Goal: Task Accomplishment & Management: Complete application form

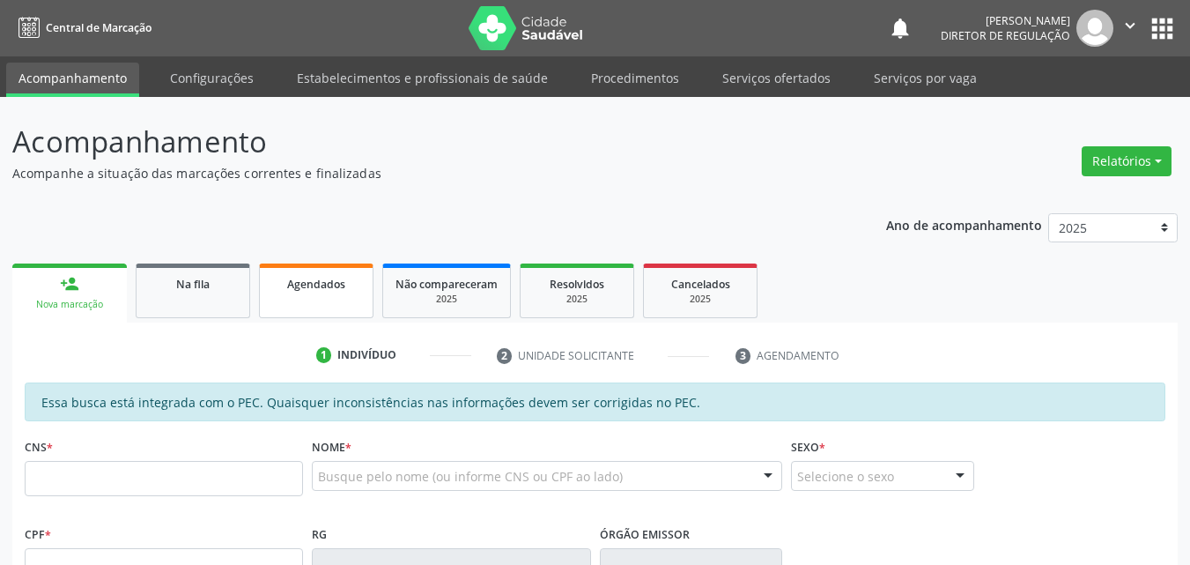
click at [341, 284] on span "Agendados" at bounding box center [316, 284] width 58 height 15
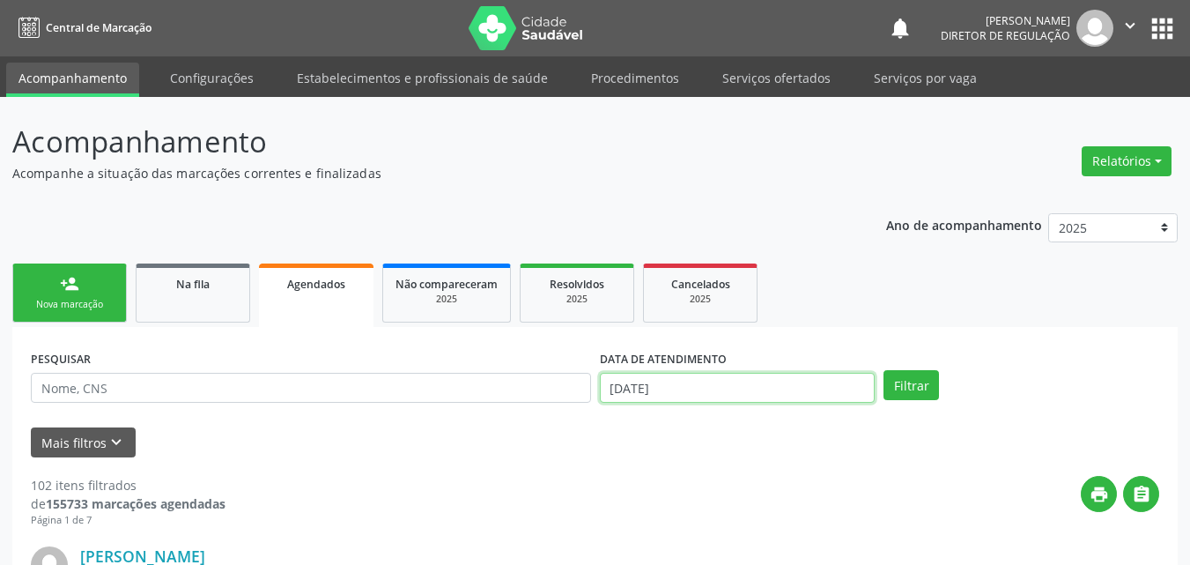
click at [704, 391] on input "0[DATE]" at bounding box center [738, 388] width 276 height 30
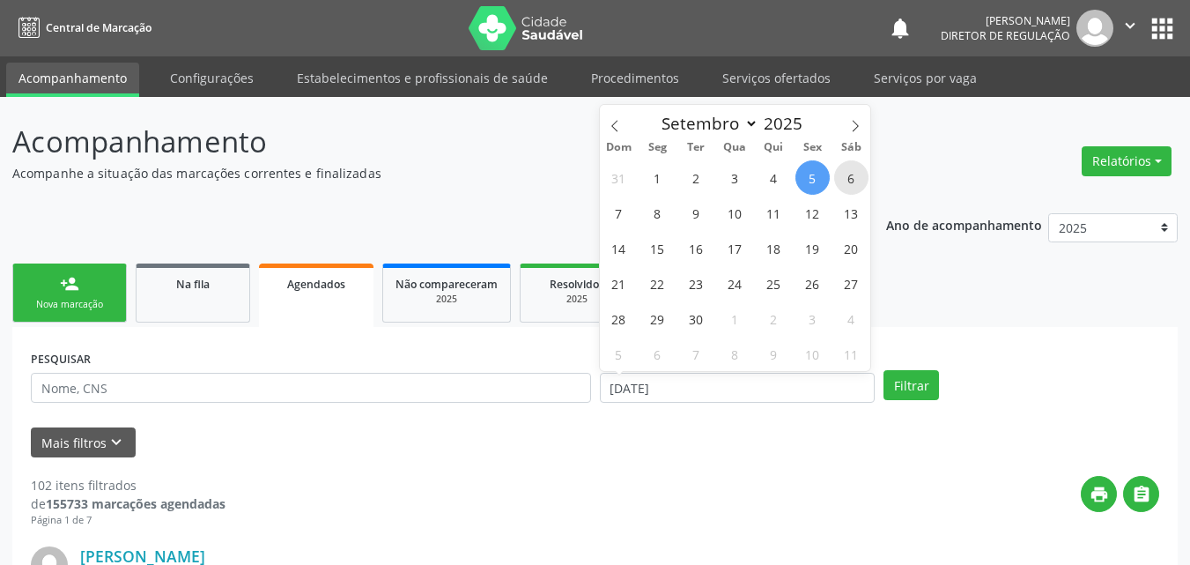
click at [859, 179] on span "6" at bounding box center [851, 177] width 34 height 34
type input "0[DATE]"
click at [861, 177] on span "6" at bounding box center [851, 177] width 34 height 34
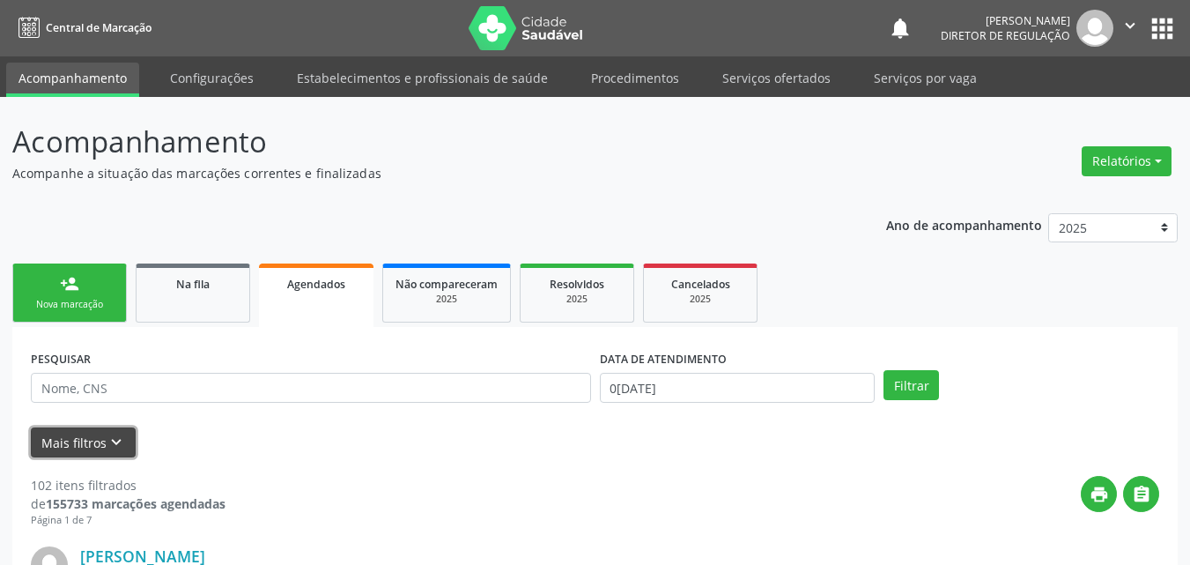
click at [110, 440] on icon "keyboard_arrow_down" at bounding box center [116, 441] width 19 height 19
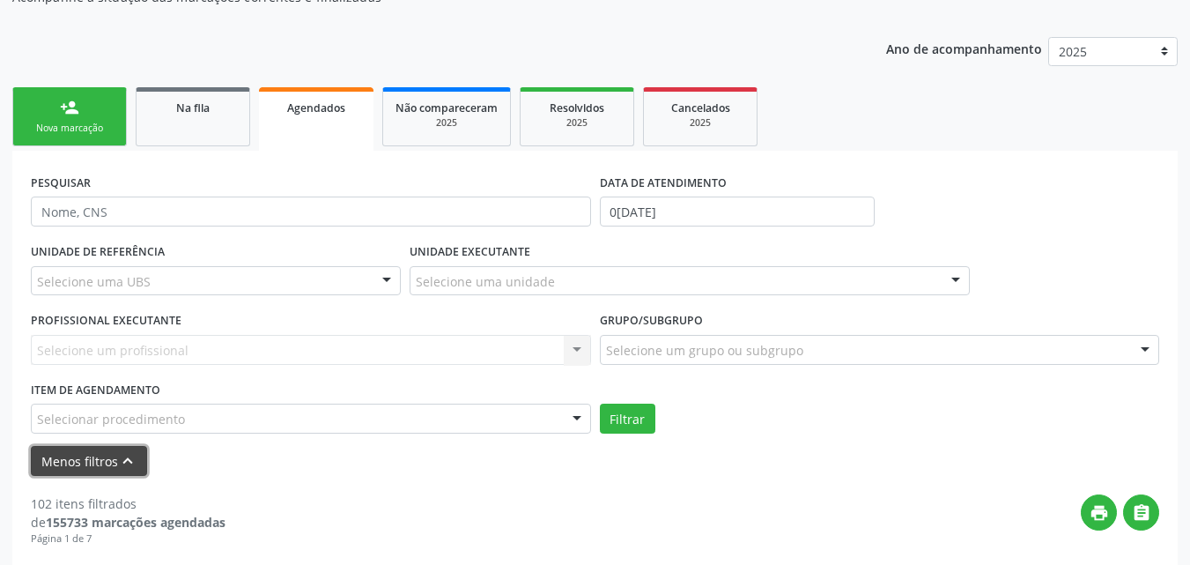
scroll to position [352, 0]
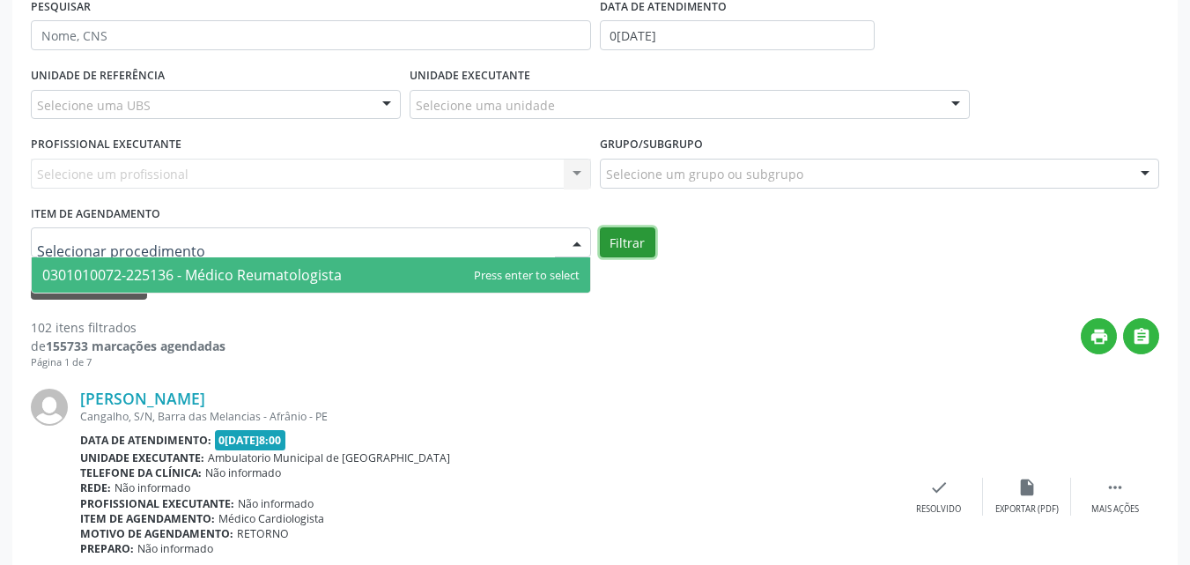
click at [622, 240] on button "Filtrar" at bounding box center [627, 242] width 55 height 30
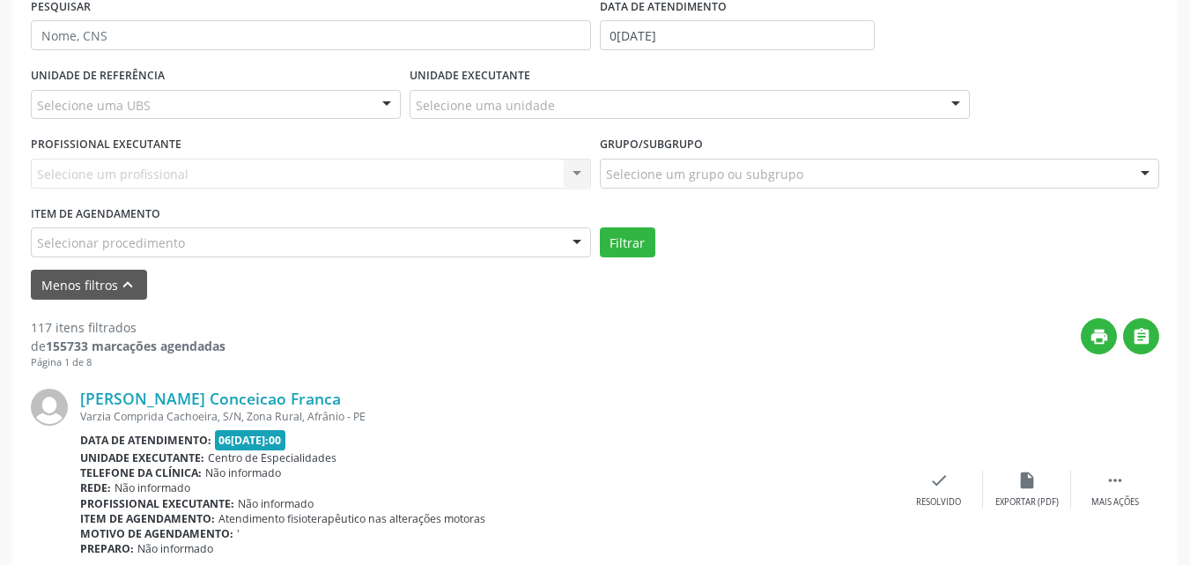
click at [182, 241] on div "Selecionar procedimento" at bounding box center [311, 242] width 560 height 30
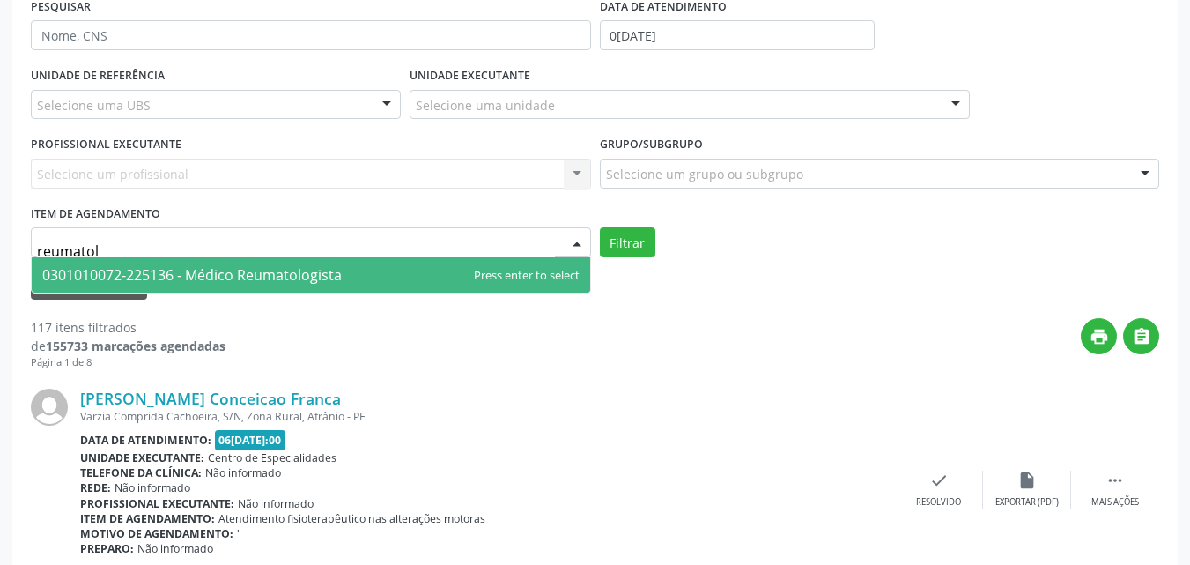
type input "reumatolo"
click at [204, 276] on span "0301010072-225136 - Médico Reumatologista" at bounding box center [191, 274] width 299 height 19
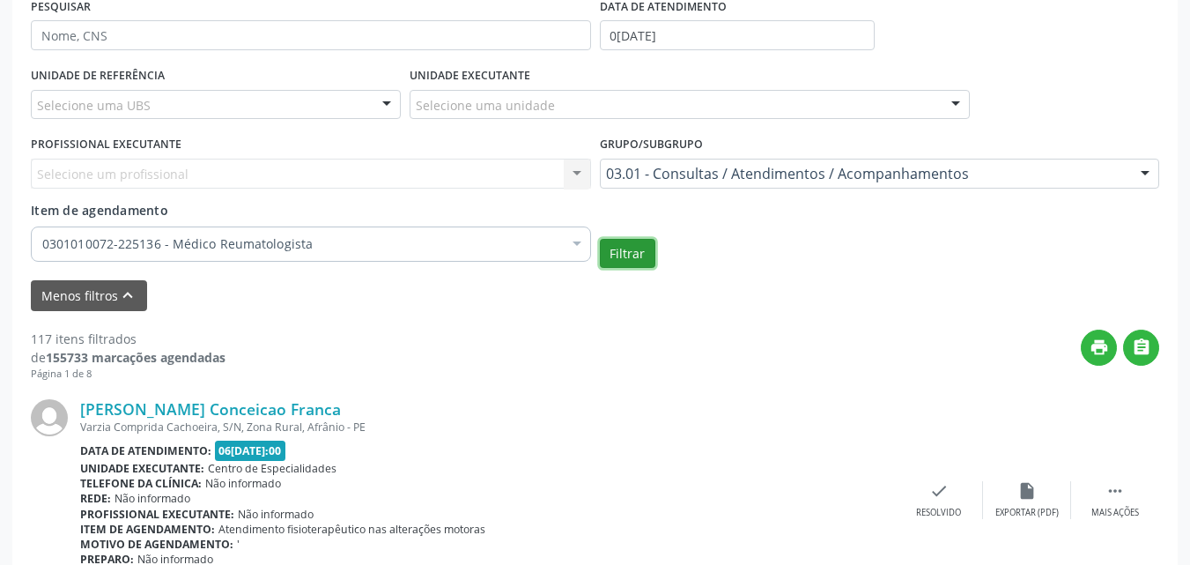
click at [625, 247] on button "Filtrar" at bounding box center [627, 254] width 55 height 30
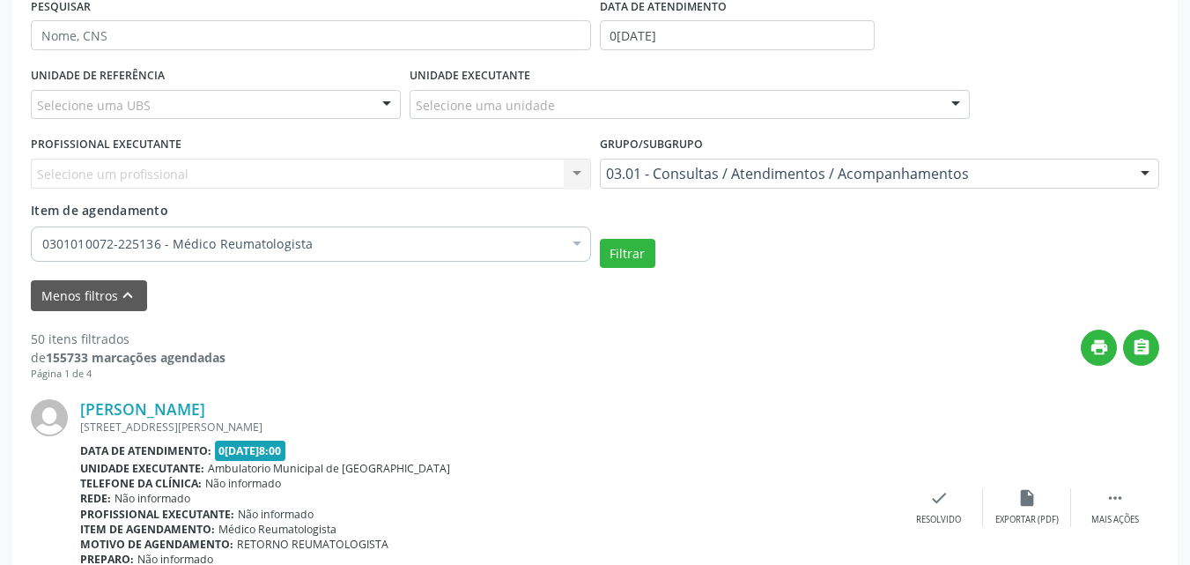
scroll to position [440, 0]
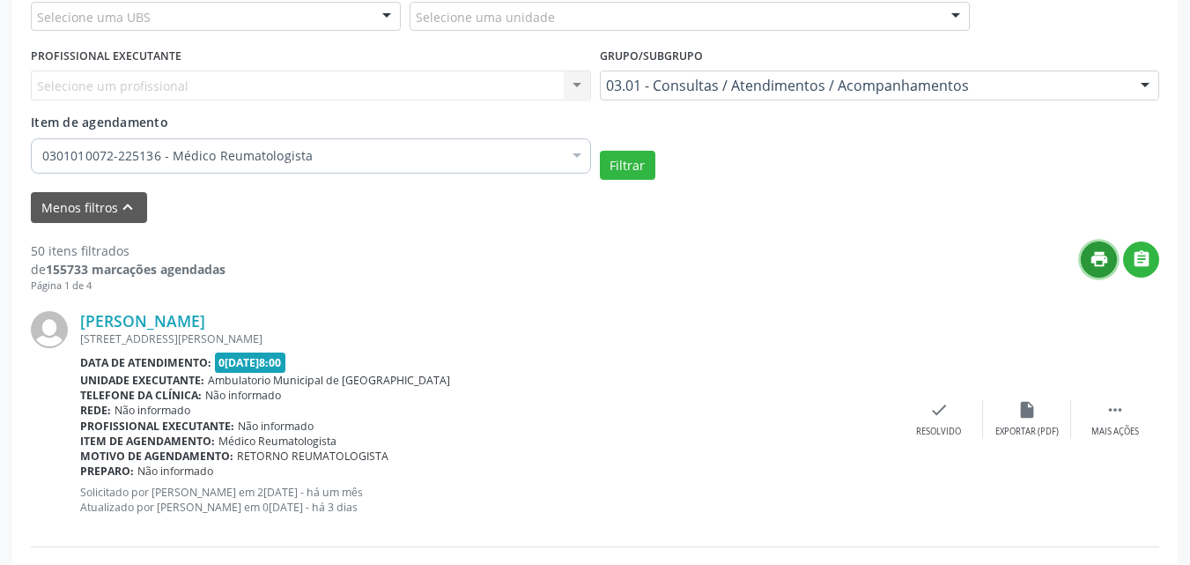
click at [1103, 253] on icon "print" at bounding box center [1098, 258] width 19 height 19
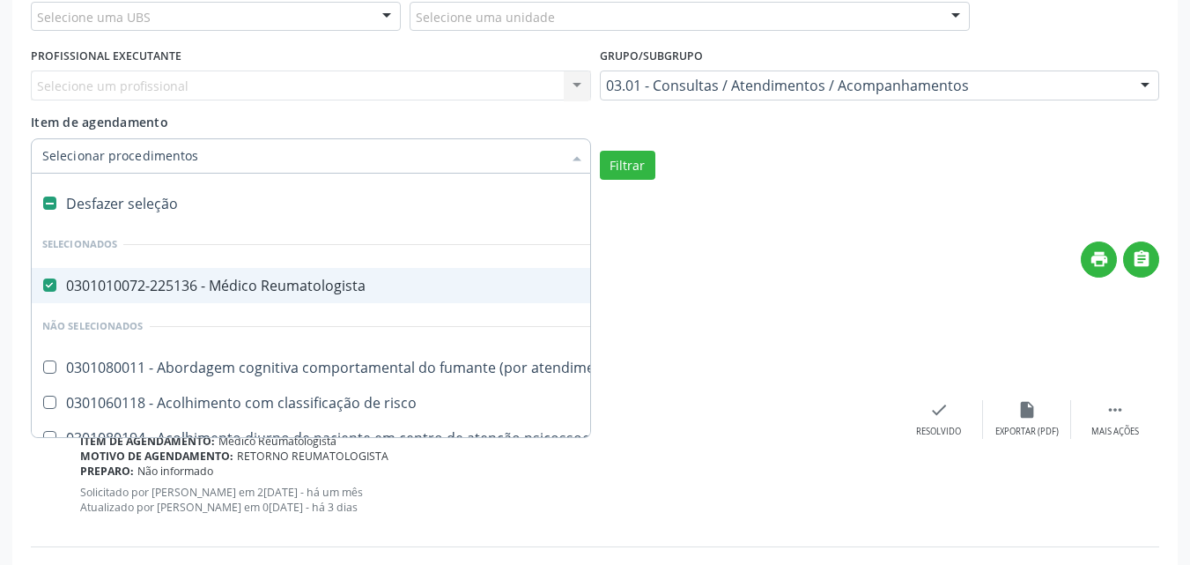
click at [145, 195] on div "Desfazer seleção" at bounding box center [962, 203] width 1861 height 35
checkbox Reumatologista "false"
click at [205, 155] on input "Item de agendamento" at bounding box center [302, 155] width 520 height 35
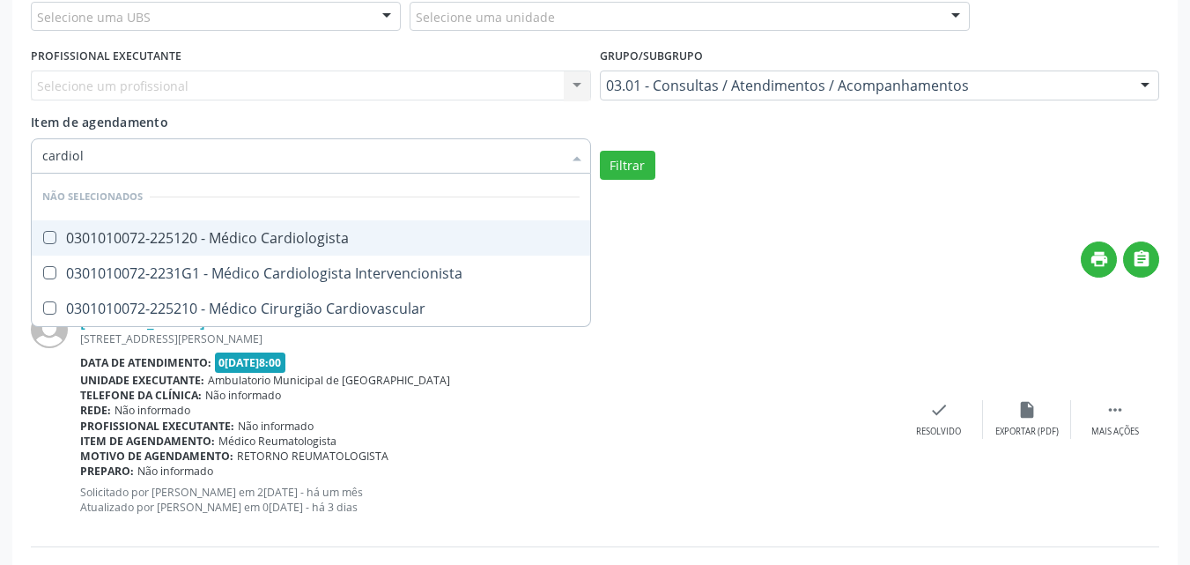
type input "cardiolo"
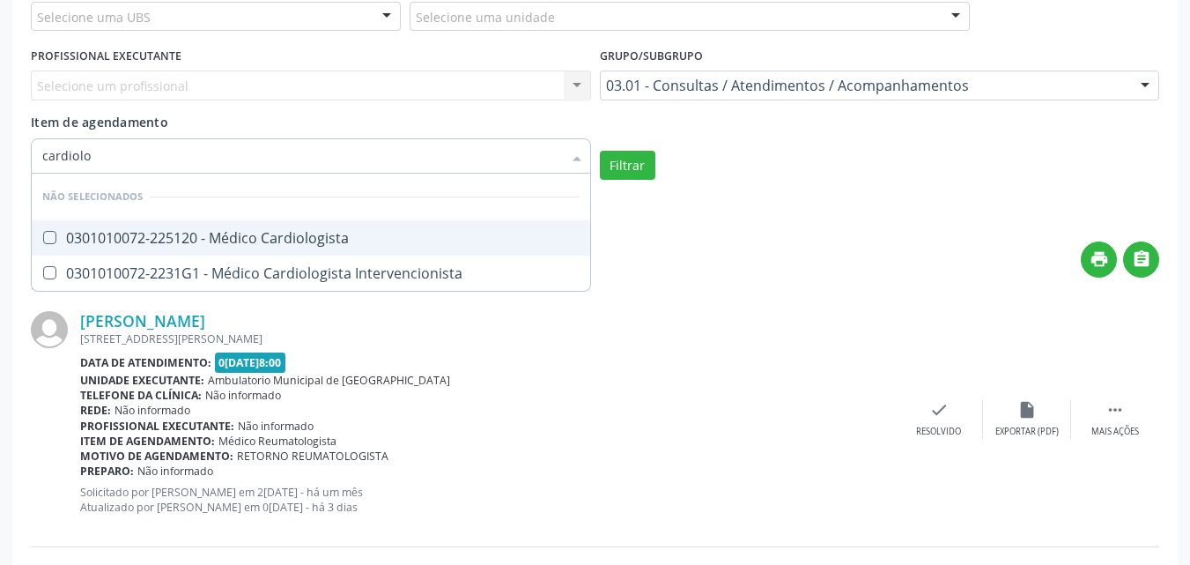
click at [222, 233] on div "0301010072-225120 - Médico Cardiologista" at bounding box center [310, 238] width 537 height 14
checkbox Cardiologista "true"
click at [621, 165] on button "Filtrar" at bounding box center [627, 166] width 55 height 30
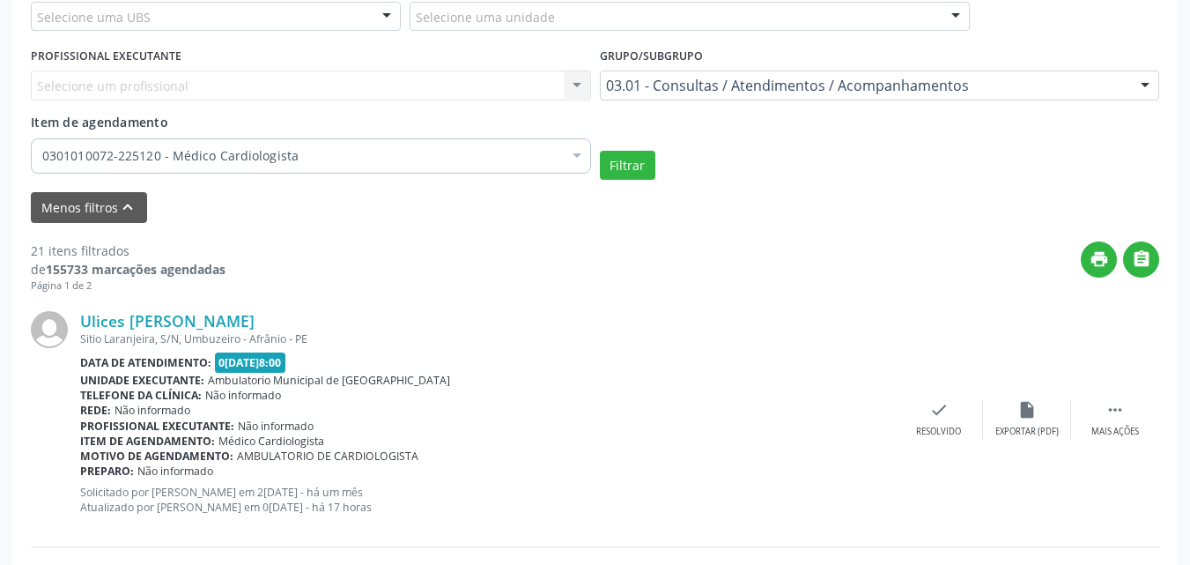
scroll to position [528, 0]
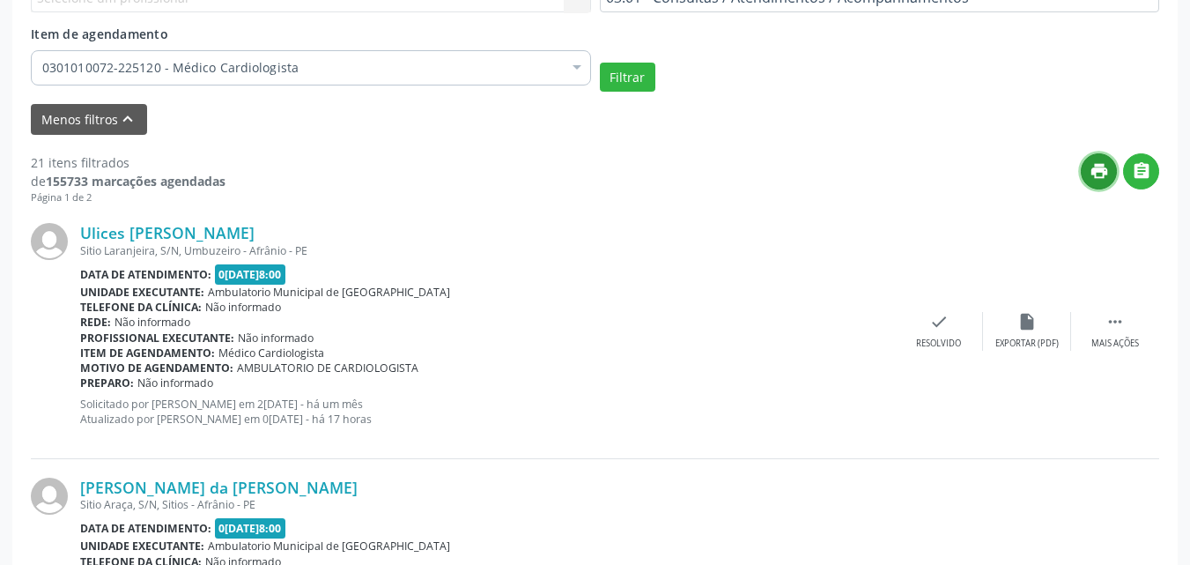
click at [1100, 167] on icon "print" at bounding box center [1098, 170] width 19 height 19
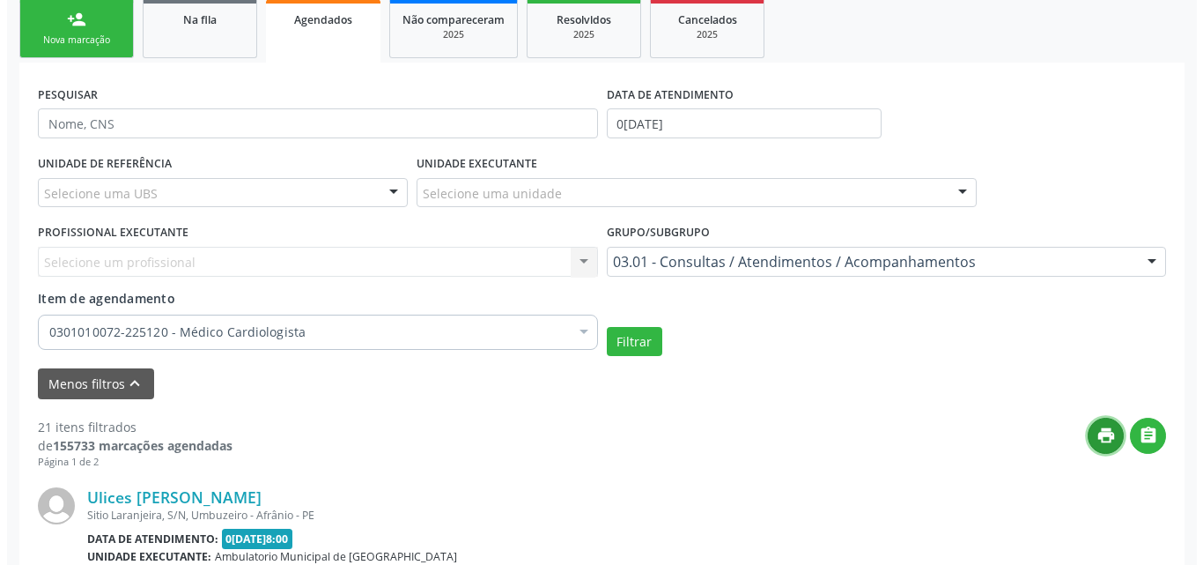
scroll to position [0, 0]
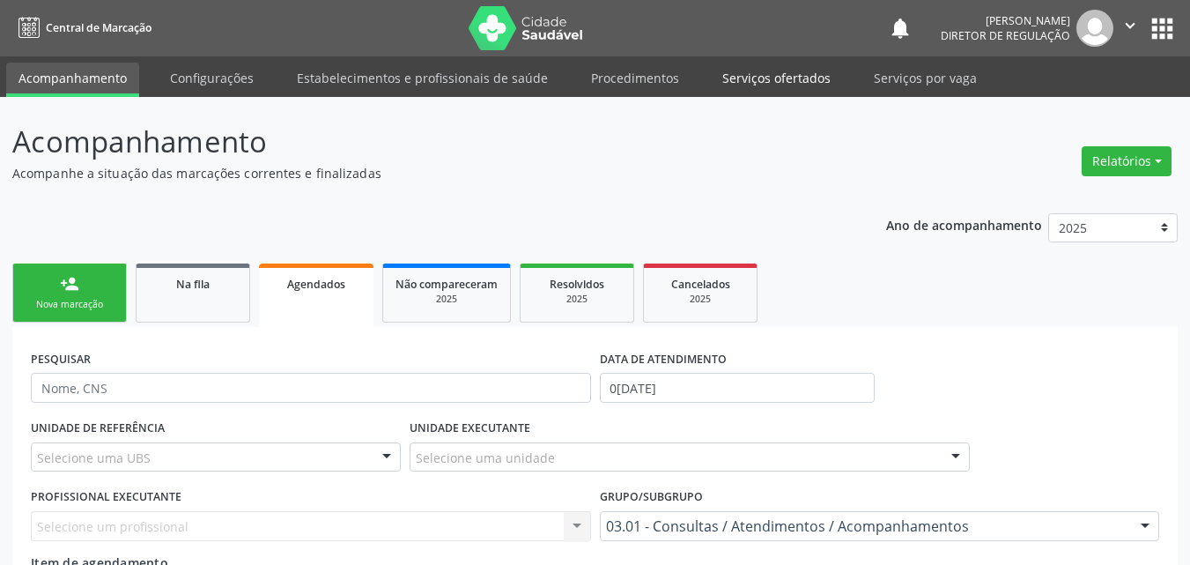
click at [778, 74] on link "Serviços ofertados" at bounding box center [776, 78] width 133 height 31
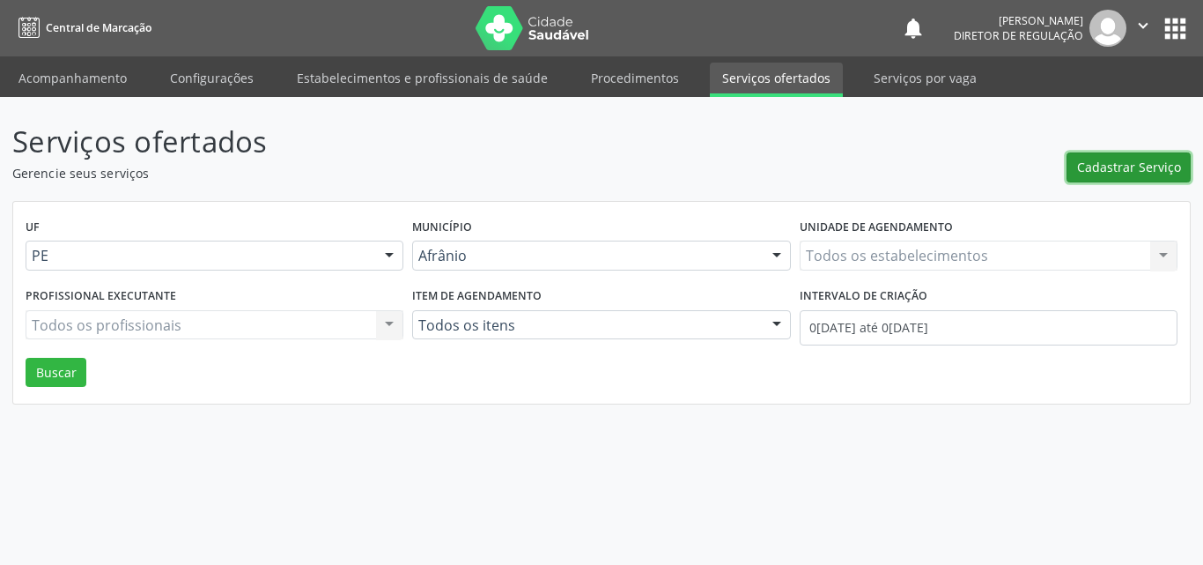
click at [1156, 169] on span "Cadastrar Serviço" at bounding box center [1129, 167] width 104 height 18
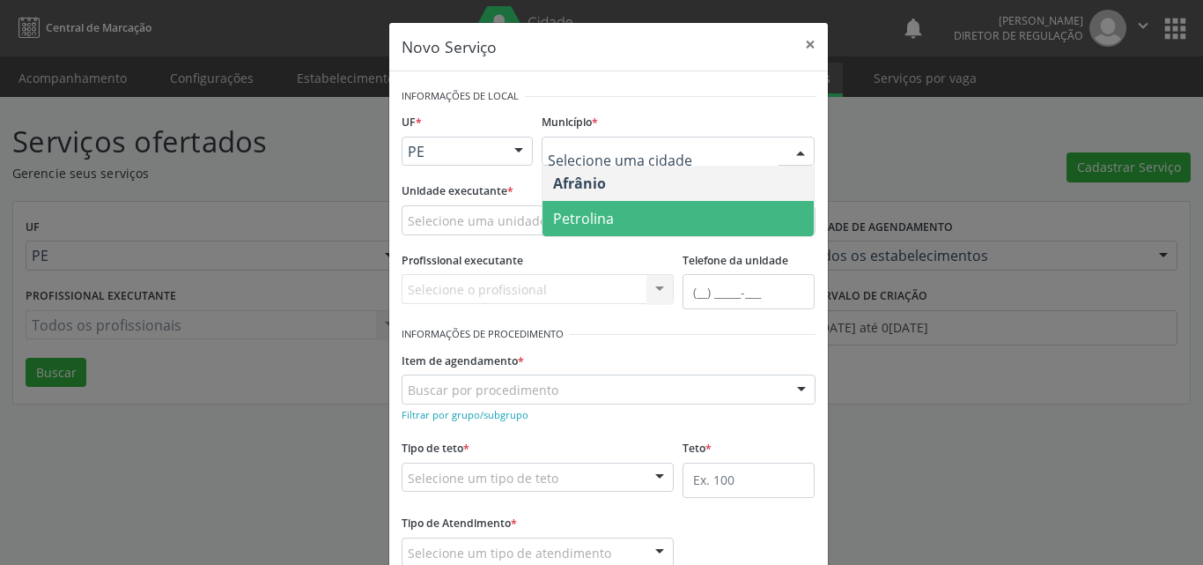
click at [633, 211] on span "Petrolina" at bounding box center [677, 218] width 271 height 35
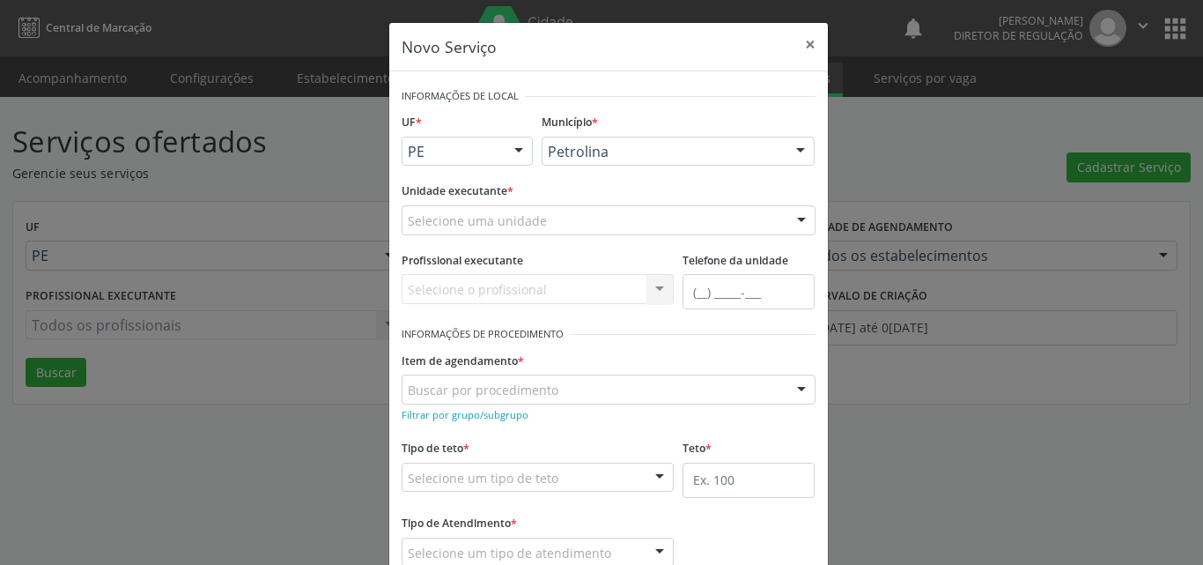
click at [536, 218] on div "Selecione uma unidade" at bounding box center [609, 220] width 414 height 30
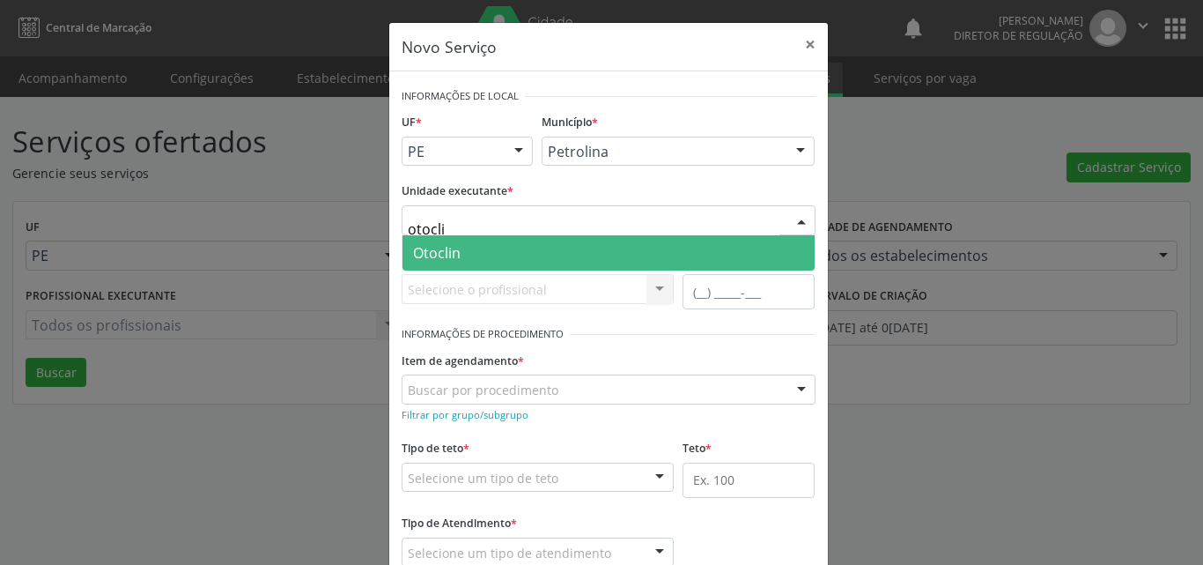
type input "otoclin"
click at [530, 252] on span "Otoclin" at bounding box center [608, 252] width 412 height 35
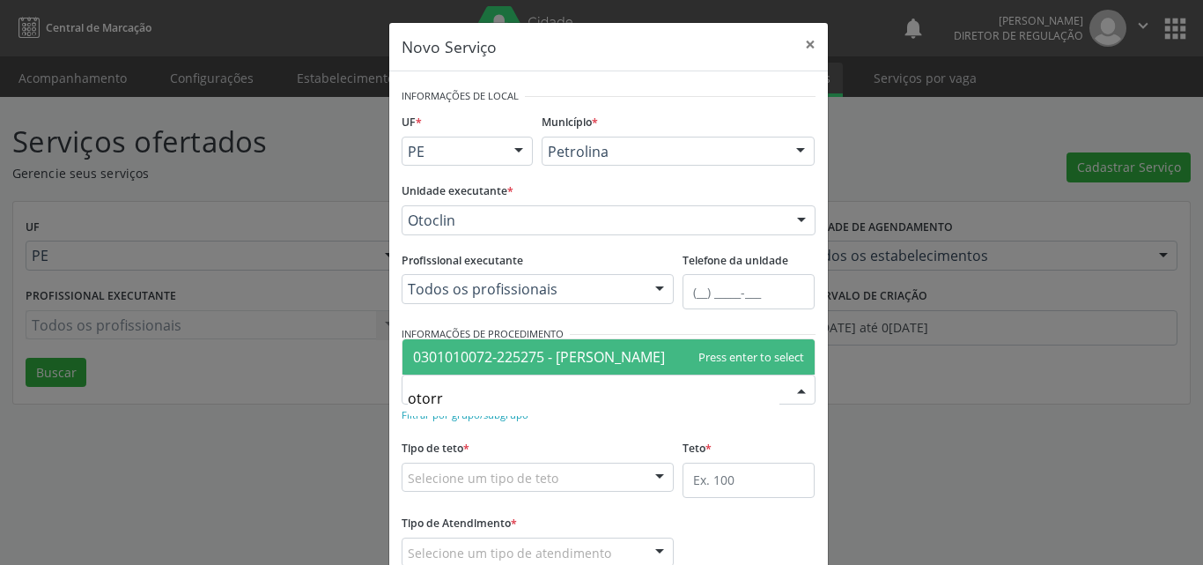
type input "otorri"
click at [572, 356] on span "0301010072-225275 - [PERSON_NAME]" at bounding box center [539, 356] width 252 height 19
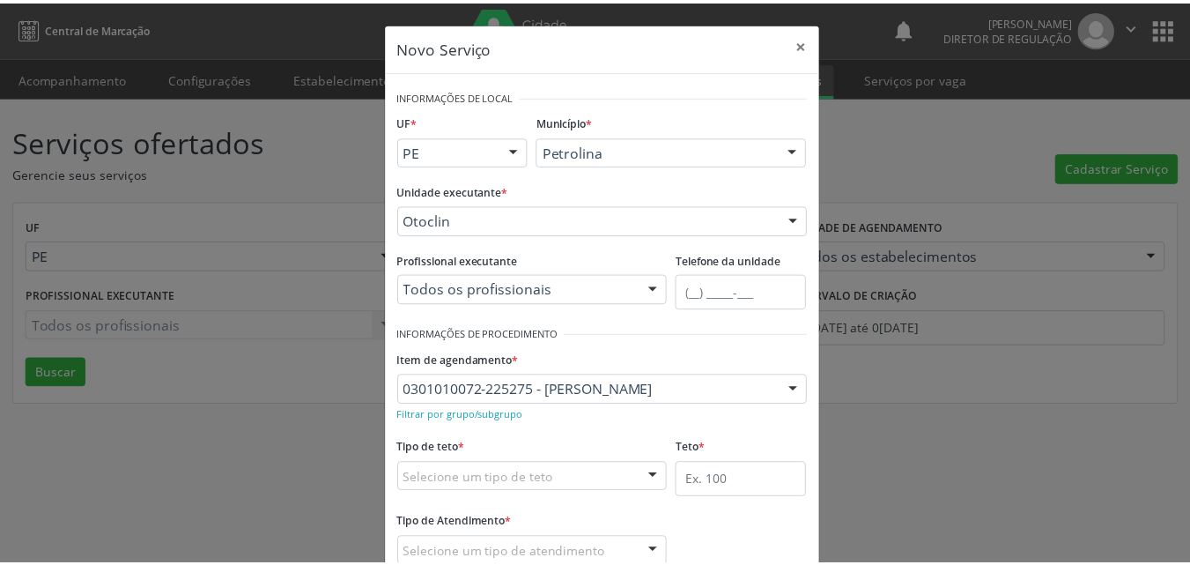
scroll to position [88, 0]
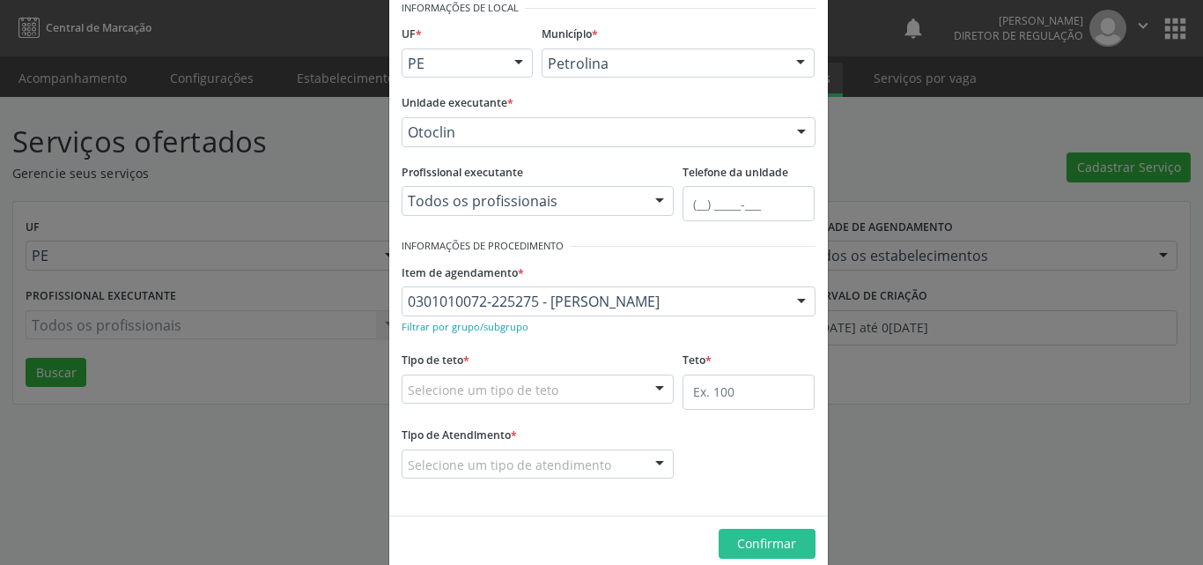
click at [579, 385] on div "Selecione um tipo de teto" at bounding box center [538, 389] width 273 height 30
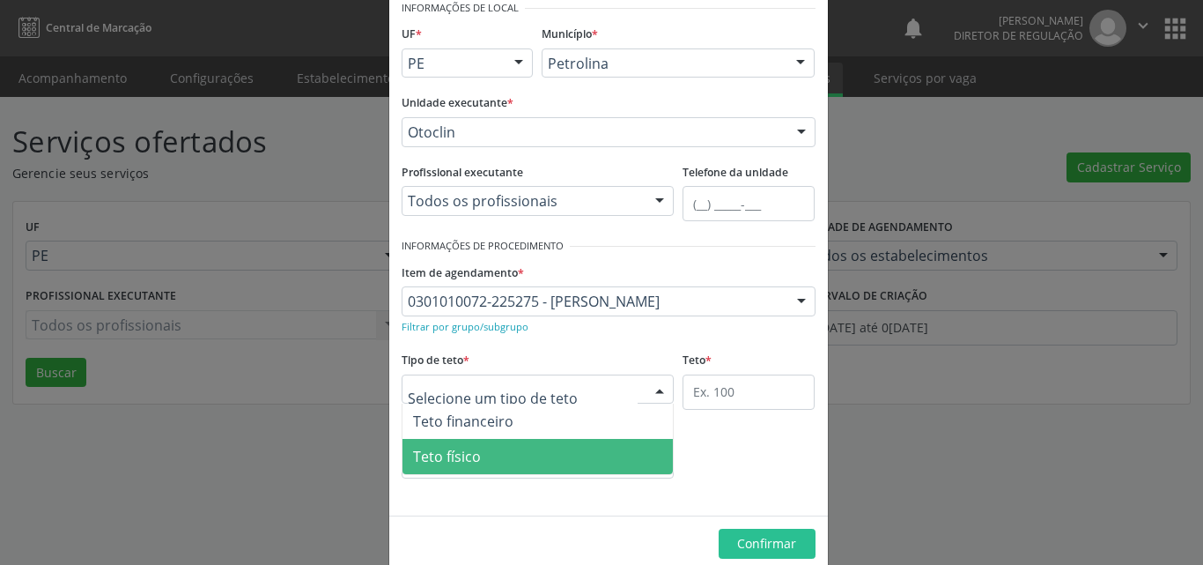
click at [549, 459] on span "Teto físico" at bounding box center [537, 456] width 271 height 35
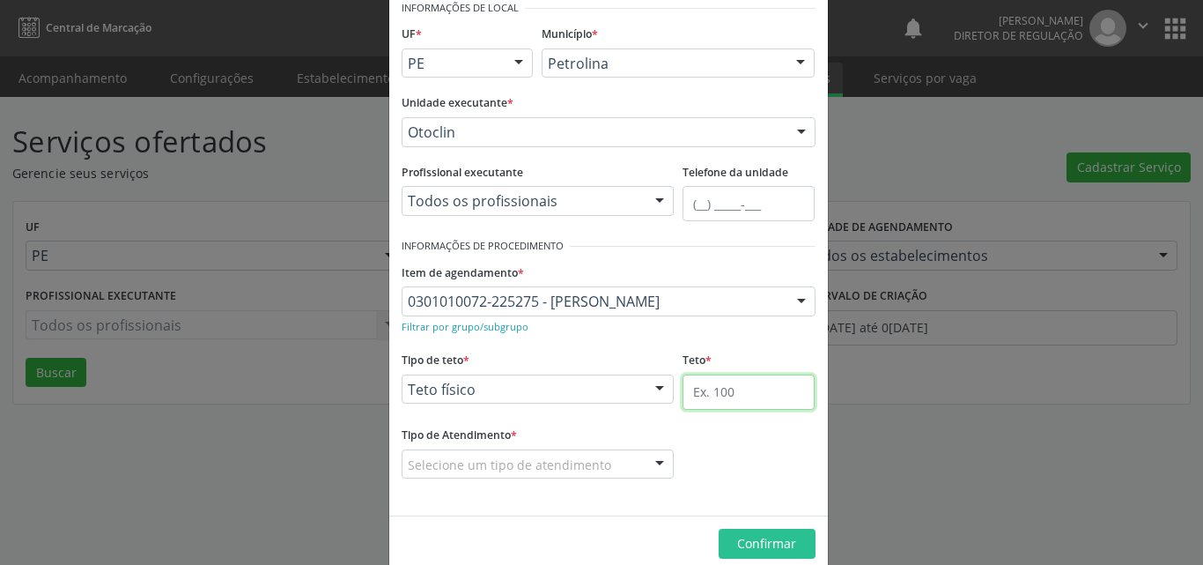
click at [716, 392] on input "text" at bounding box center [749, 391] width 132 height 35
type input "1"
click at [619, 459] on div "Selecione um tipo de atendimento" at bounding box center [538, 464] width 273 height 30
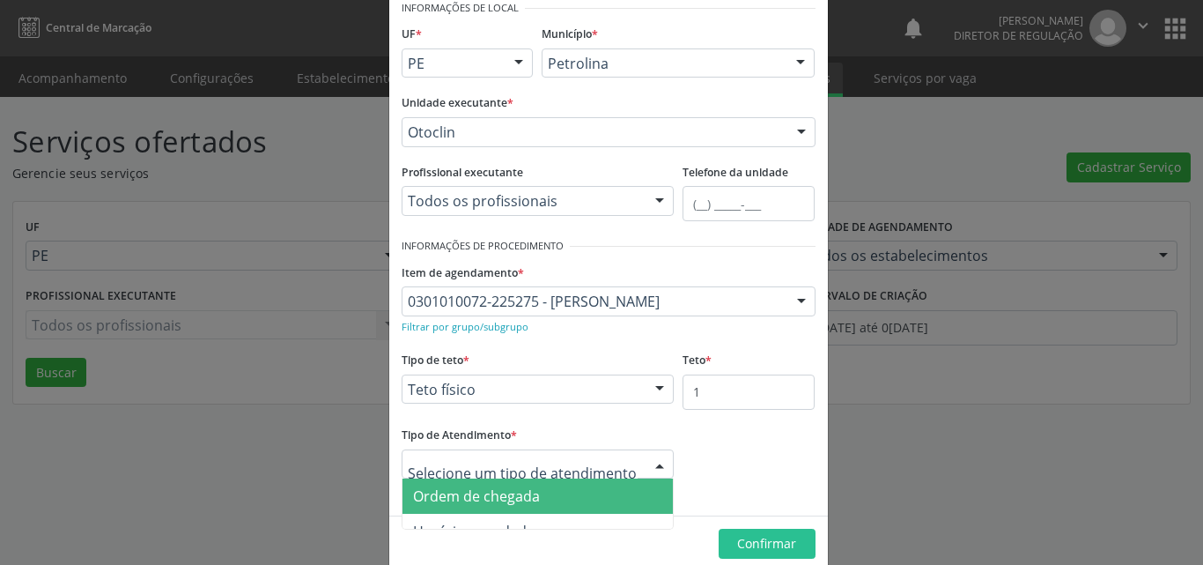
drag, startPoint x: 911, startPoint y: 498, endPoint x: 945, endPoint y: 490, distance: 35.2
click at [936, 493] on div "Novo Serviço × Informações de Local UF * PE BA PE Nenhum resultado encontrado p…" at bounding box center [601, 282] width 1203 height 565
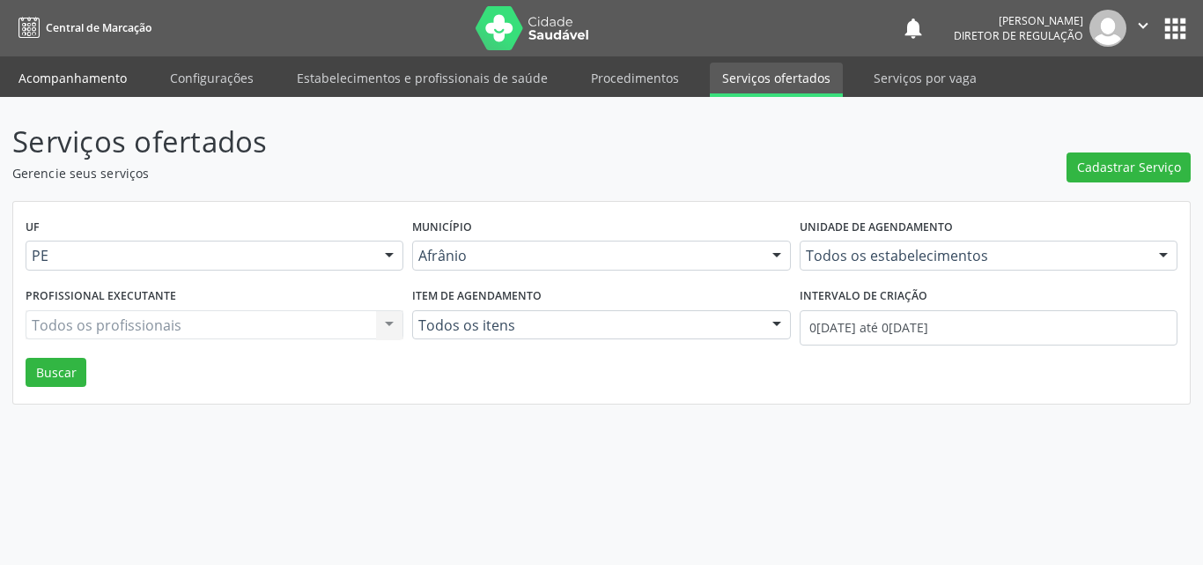
click at [111, 75] on link "Acompanhamento" at bounding box center [72, 78] width 133 height 31
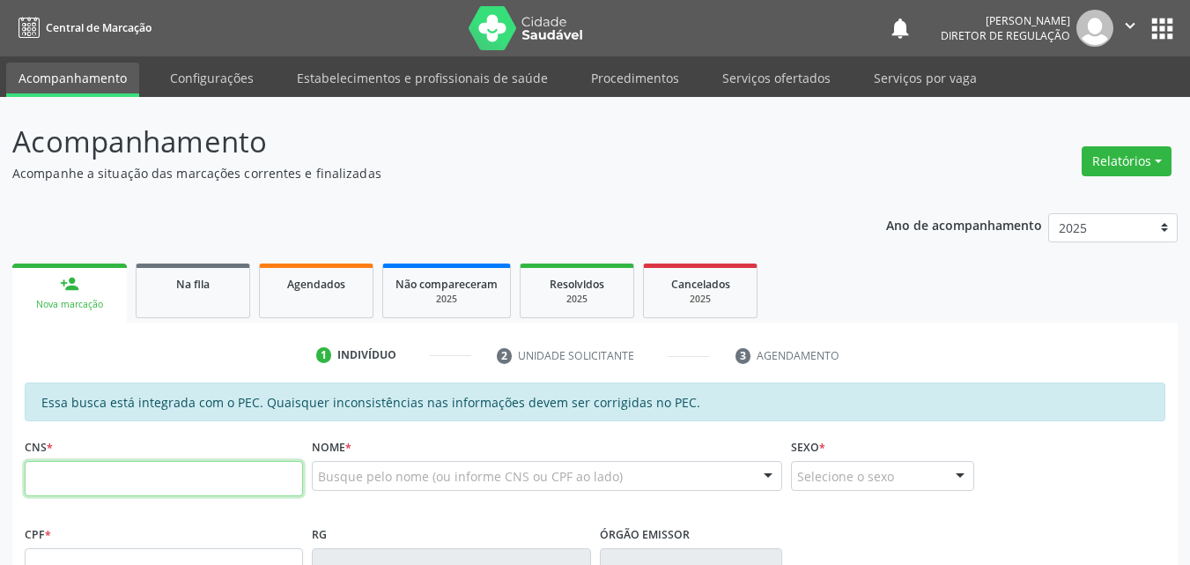
click at [94, 486] on input "text" at bounding box center [164, 478] width 278 height 35
type input "708 4087 7088 8163"
type input "140.252.584-20"
type input "2[DATE]"
type input "[DEMOGRAPHIC_DATA][PERSON_NAME]"
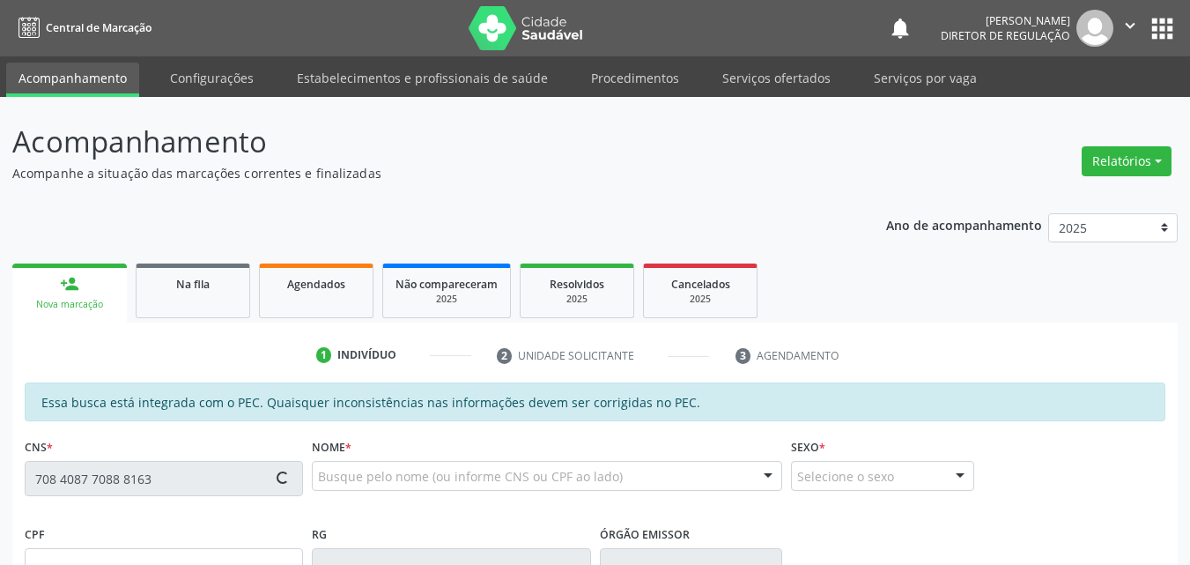
type input "[PHONE_NUMBER]"
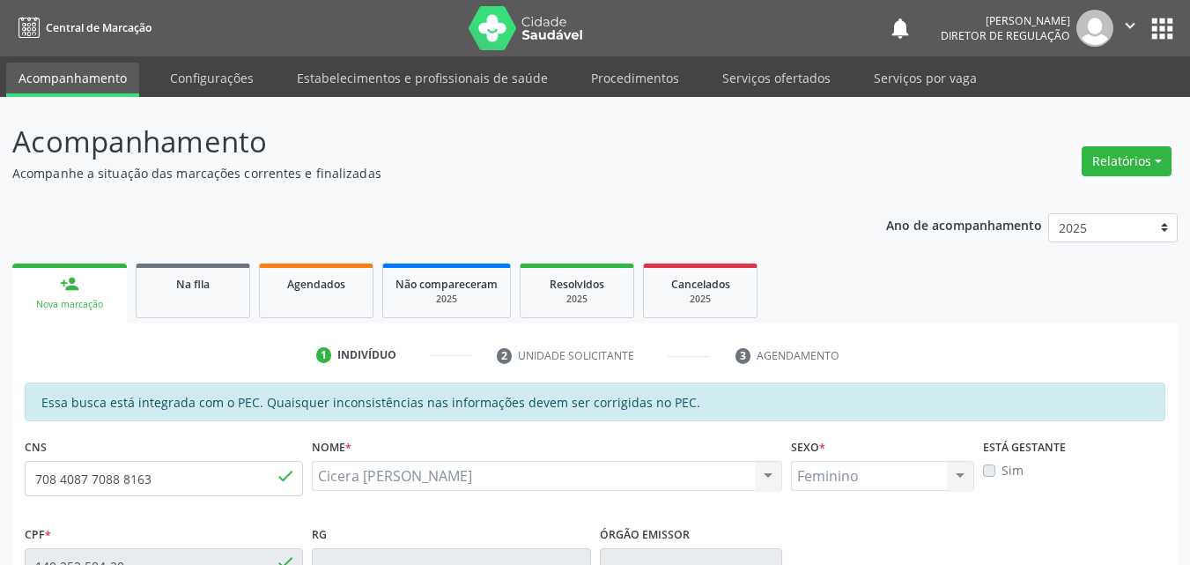
scroll to position [352, 0]
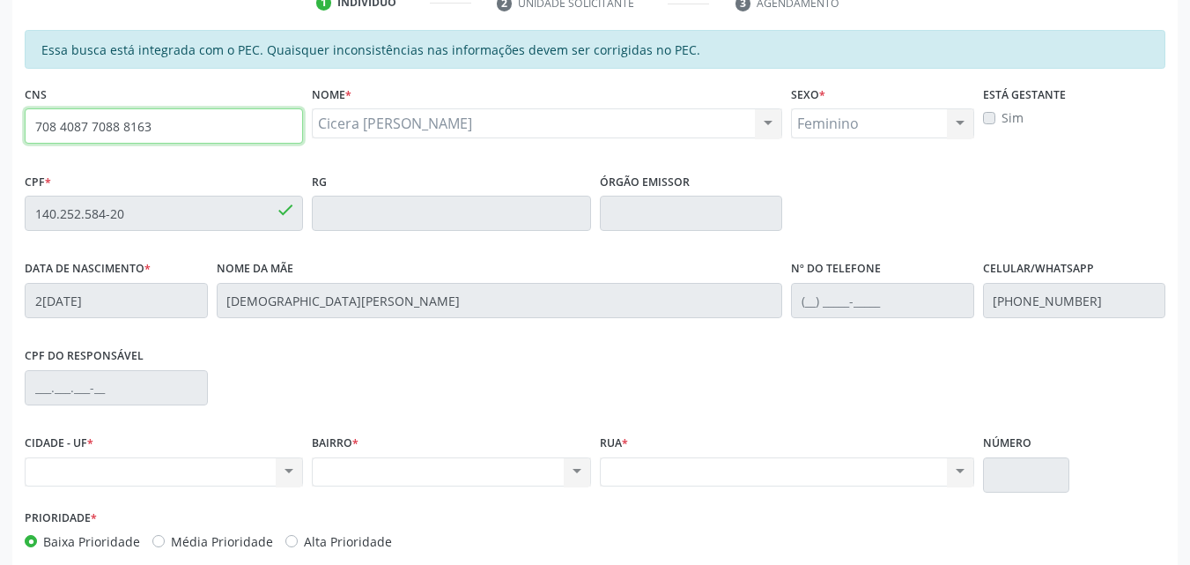
drag, startPoint x: 166, startPoint y: 123, endPoint x: 0, endPoint y: 123, distance: 166.4
click at [0, 123] on div "Acompanhamento Acompanhe a situação das marcações correntes e finalizadas Relat…" at bounding box center [595, 199] width 1190 height 909
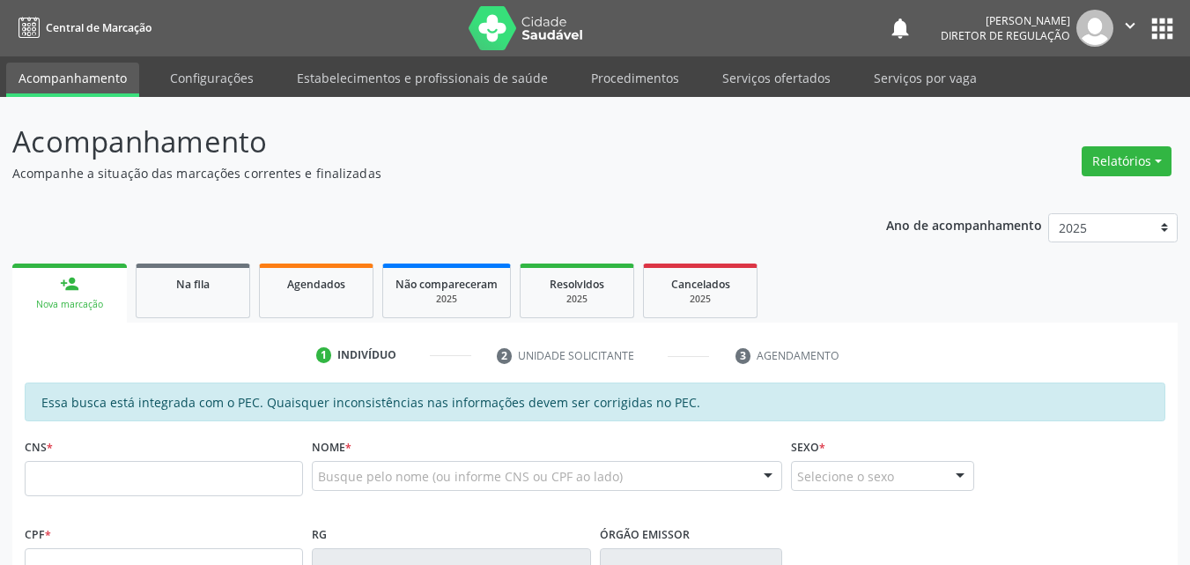
scroll to position [410, 0]
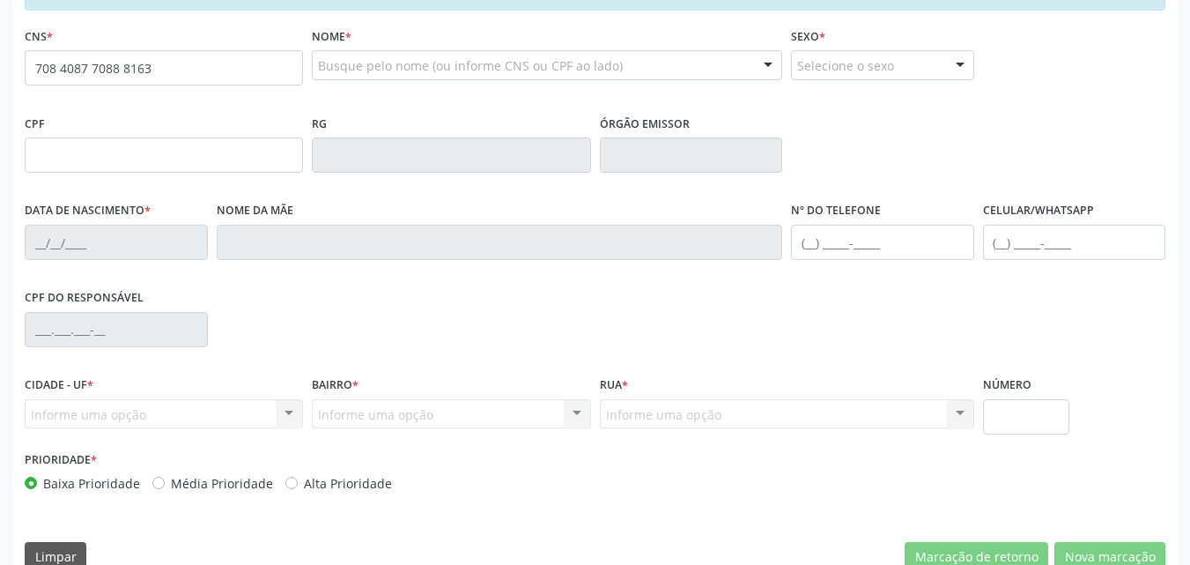
type input "708 4087 7088 8163"
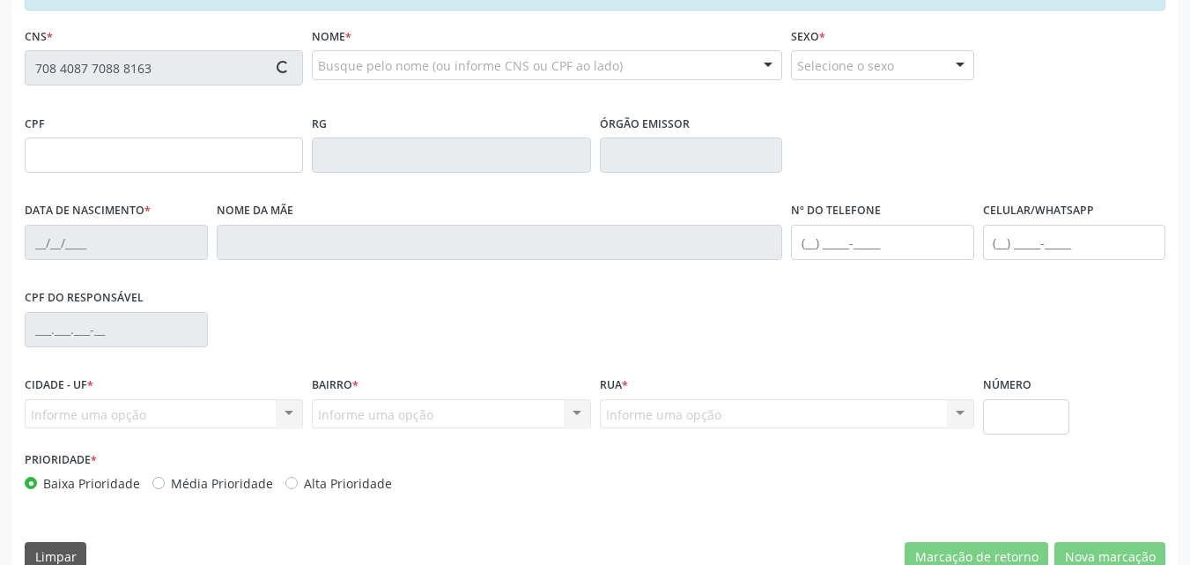
type input "140.252.584-20"
type input "2[DATE]"
type input "[DEMOGRAPHIC_DATA][PERSON_NAME]"
type input "[PHONE_NUMBER]"
type input "S/N"
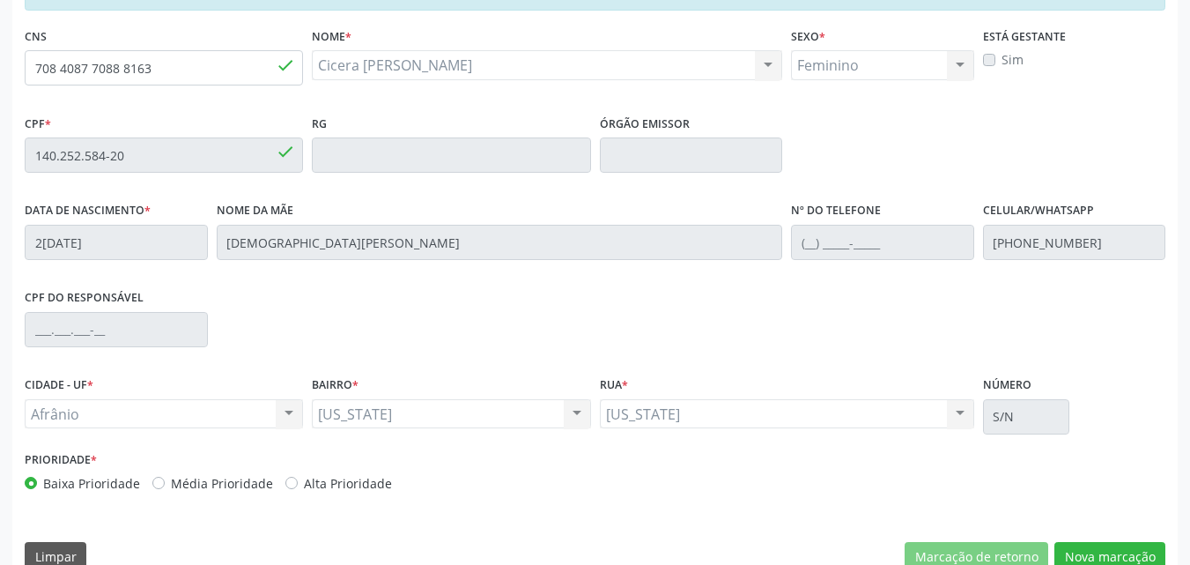
scroll to position [441, 0]
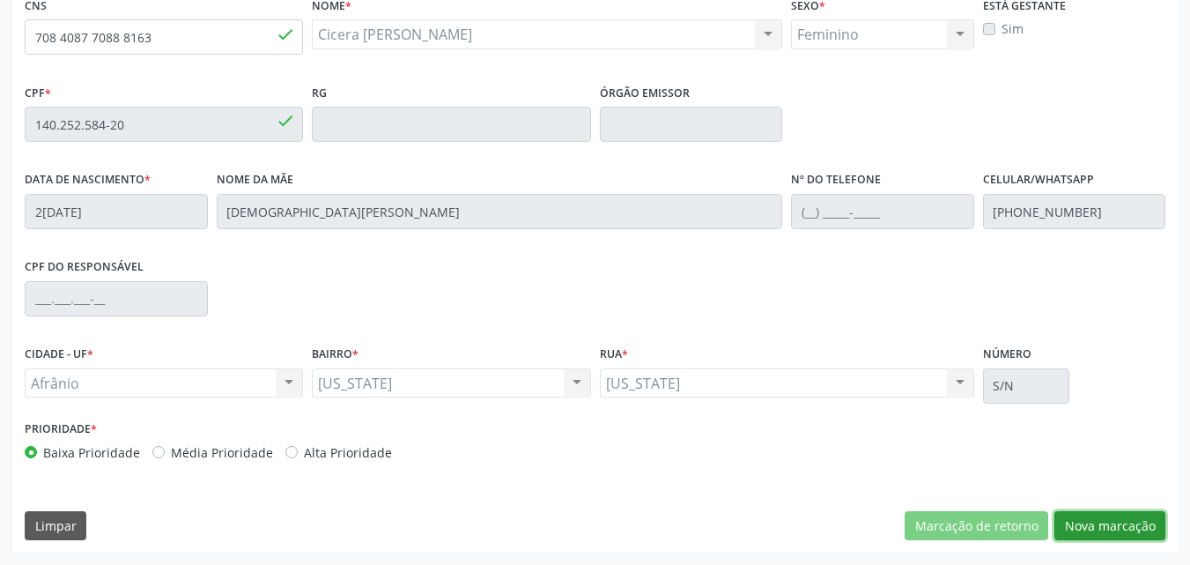
click at [1119, 519] on button "Nova marcação" at bounding box center [1109, 526] width 111 height 30
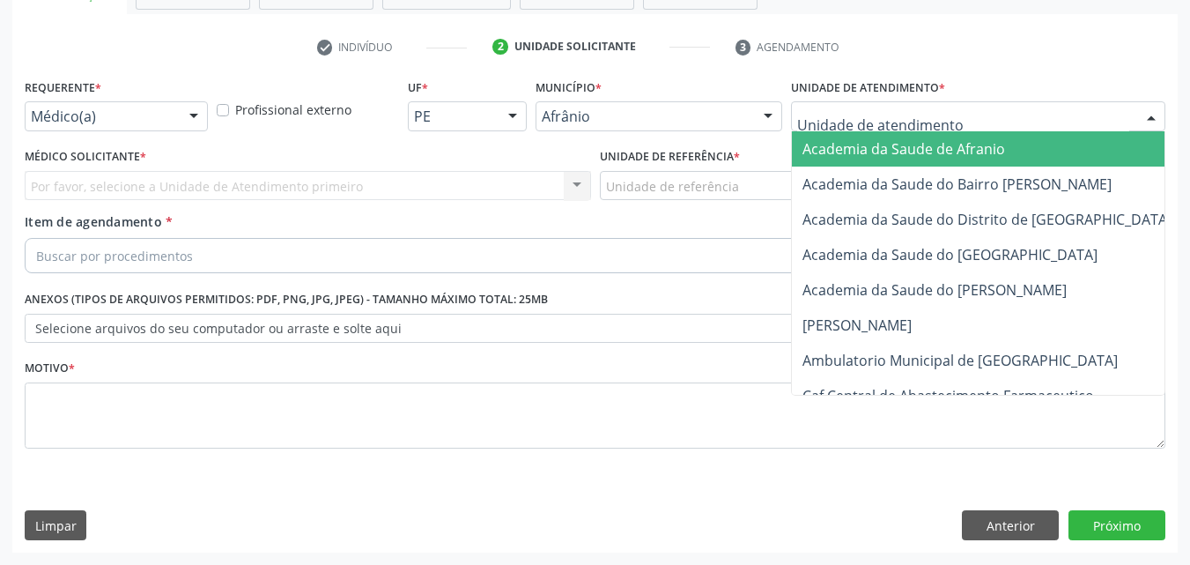
click at [968, 114] on div at bounding box center [978, 116] width 374 height 30
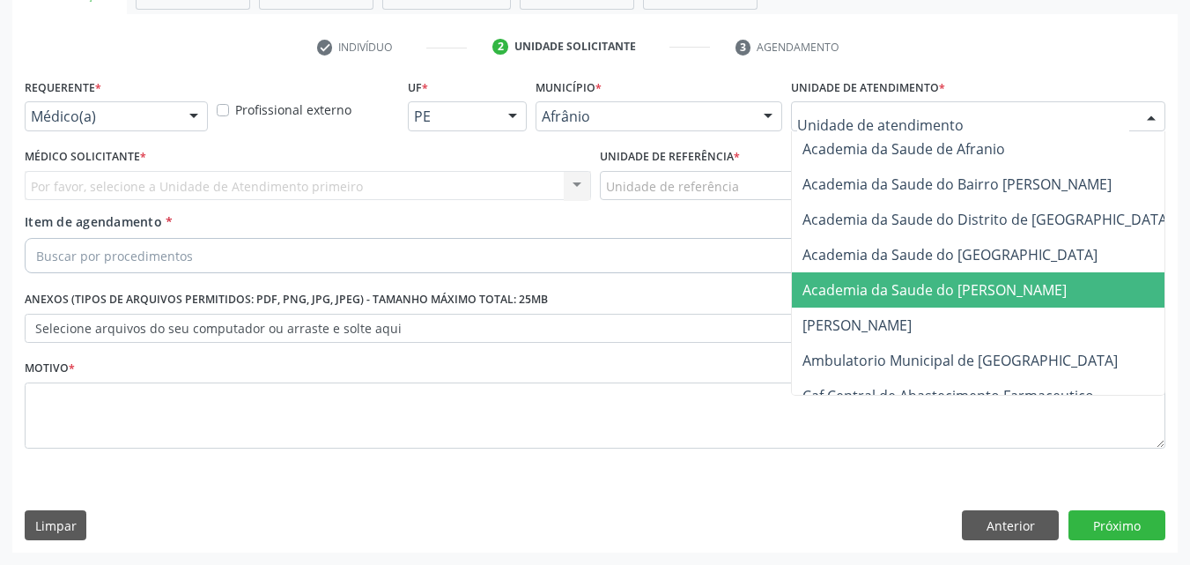
click at [941, 292] on span "Academia da Saude do [PERSON_NAME]" at bounding box center [934, 289] width 264 height 19
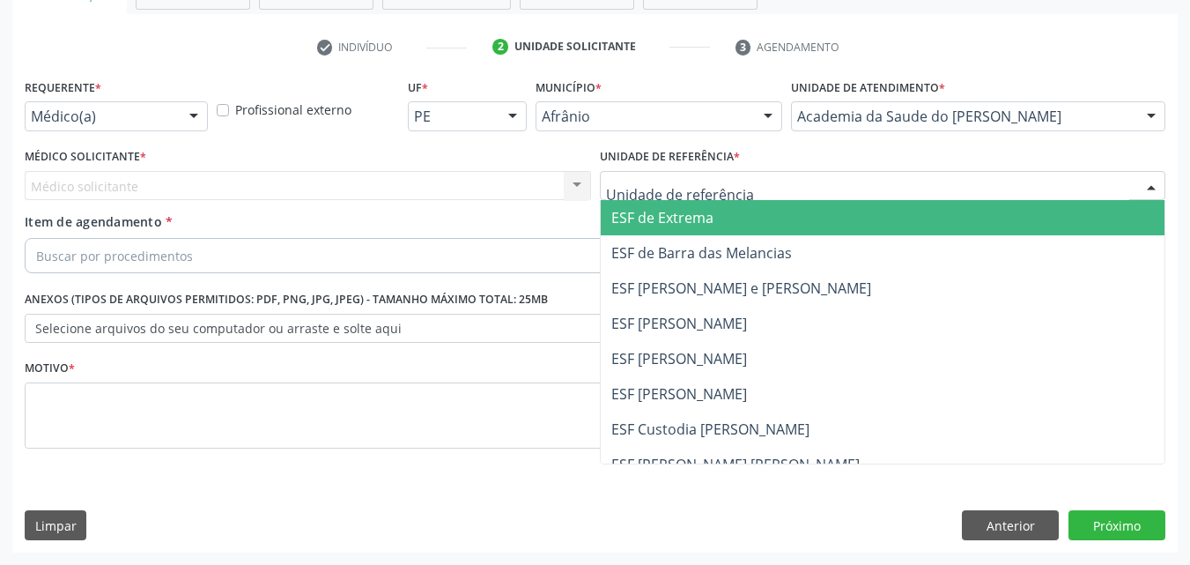
click at [776, 184] on div at bounding box center [883, 186] width 566 height 30
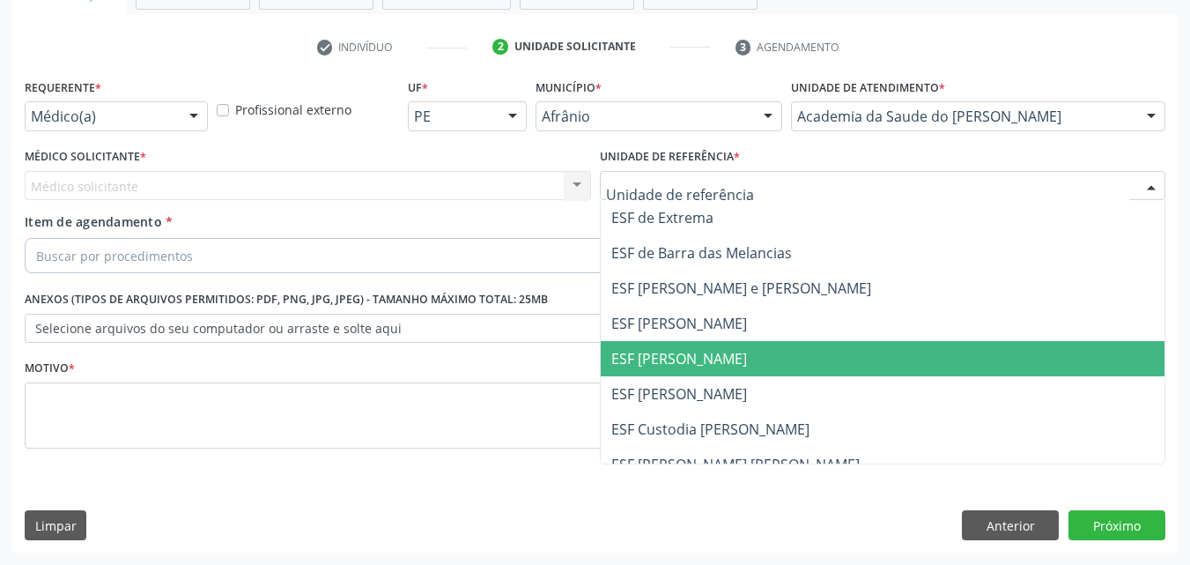
click at [764, 352] on span "ESF [PERSON_NAME]" at bounding box center [883, 358] width 565 height 35
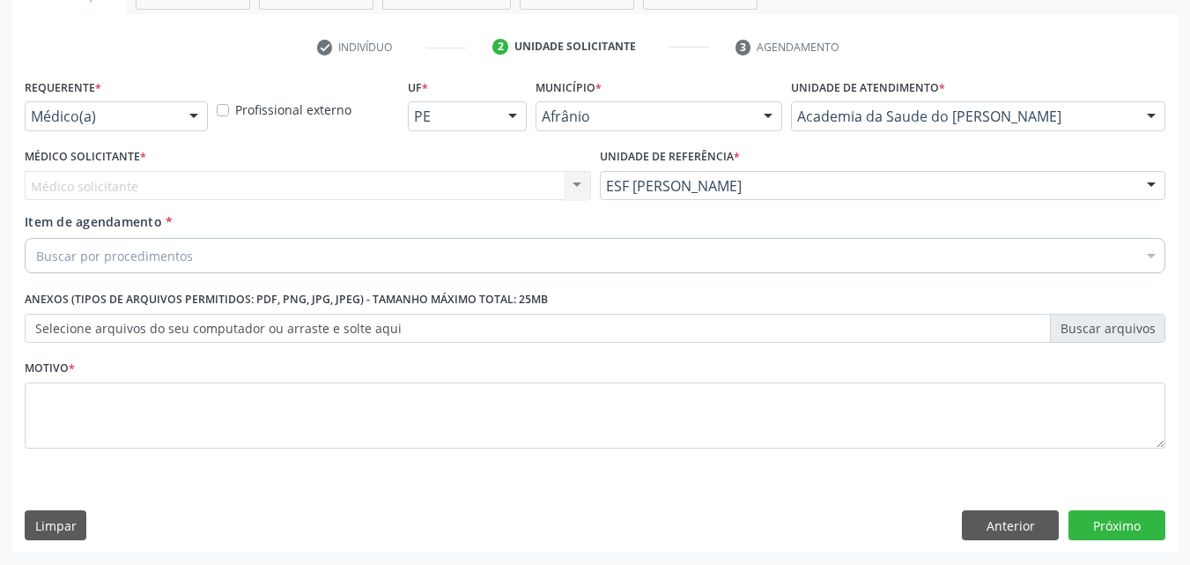
click at [481, 184] on div "Médico solicitante Nenhum resultado encontrado para: " " Não há nenhuma opção p…" at bounding box center [308, 186] width 566 height 30
click at [198, 187] on div "Médico solicitante Nenhum resultado encontrado para: " " Não há nenhuma opção p…" at bounding box center [308, 186] width 566 height 30
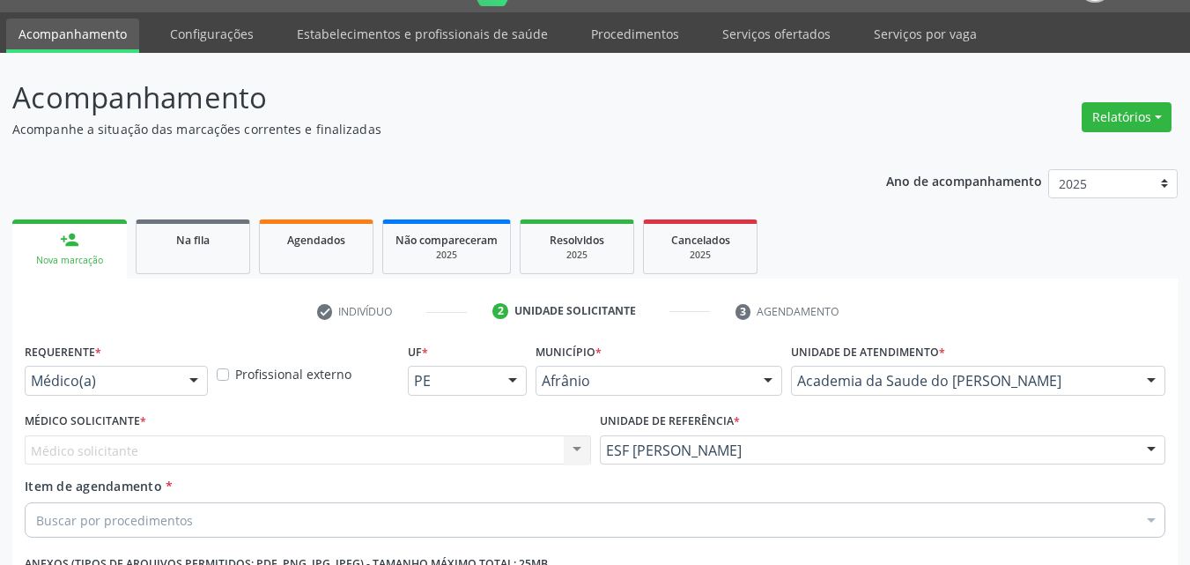
scroll to position [220, 0]
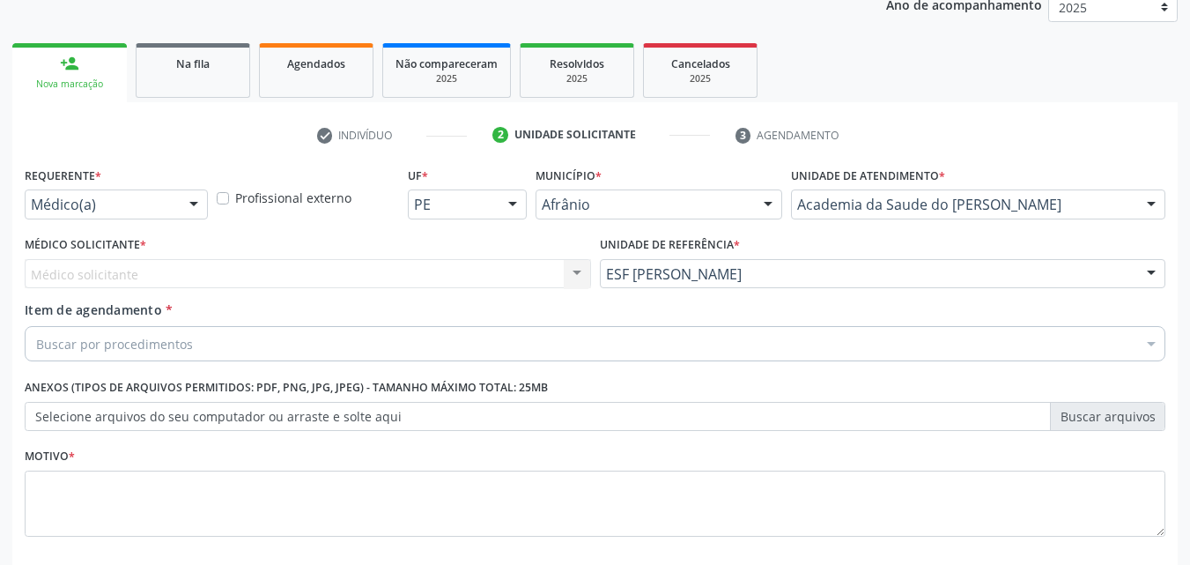
click at [194, 274] on div "Médico solicitante Nenhum resultado encontrado para: " " Não há nenhuma opção p…" at bounding box center [308, 274] width 566 height 30
click at [223, 337] on div "Buscar por procedimentos" at bounding box center [595, 343] width 1140 height 35
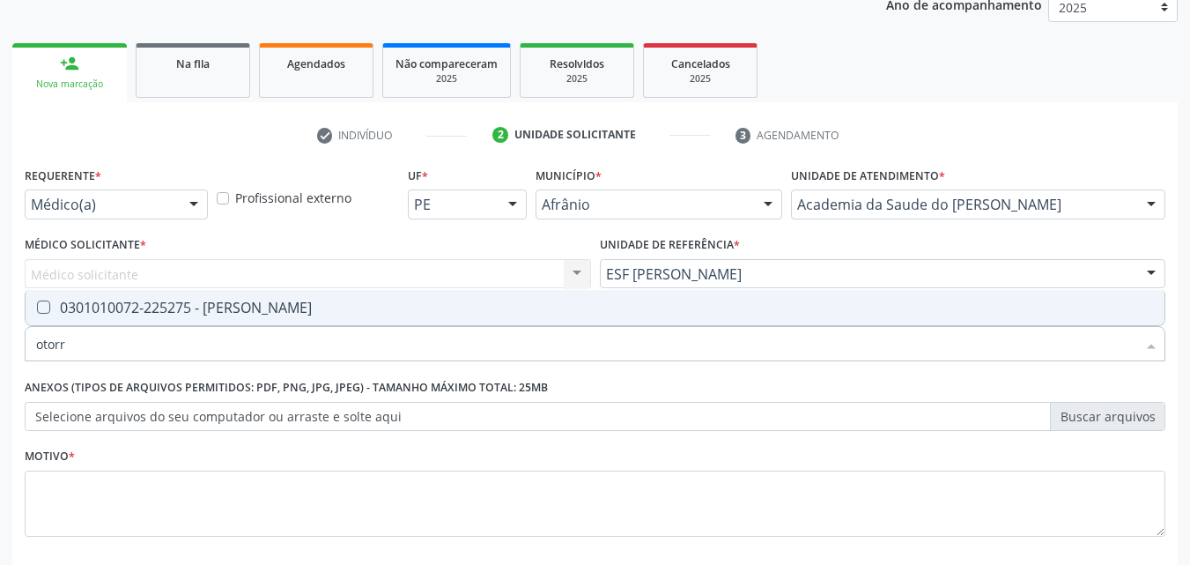
type input "otorri"
click at [243, 309] on div "0301010072-225275 - [PERSON_NAME]" at bounding box center [595, 307] width 1118 height 14
checkbox Otorrinolaringologista "true"
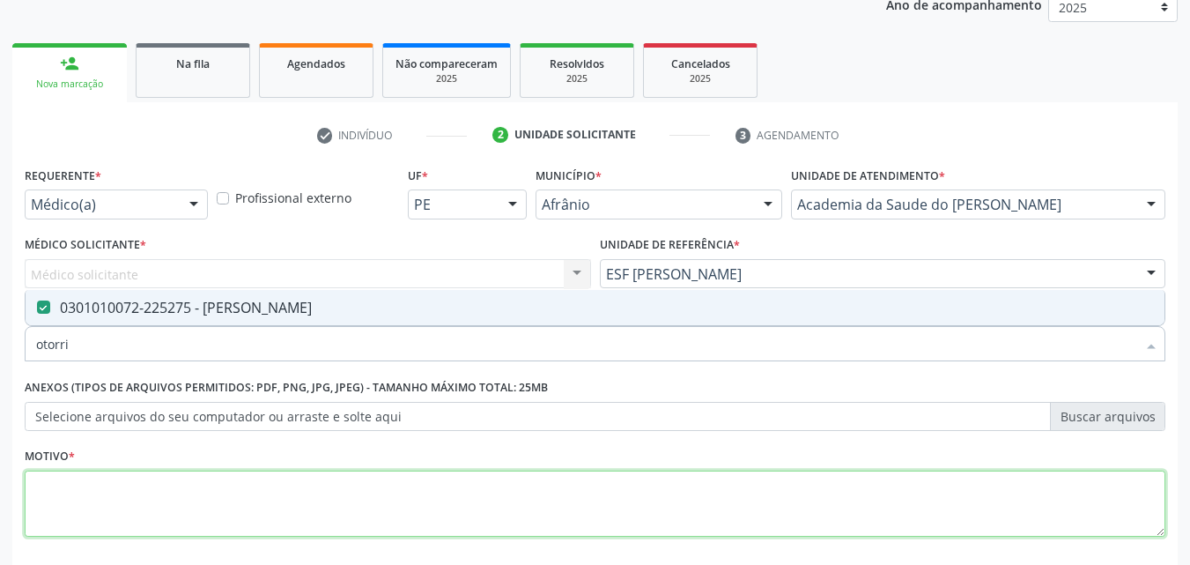
click at [209, 503] on textarea at bounding box center [595, 503] width 1140 height 67
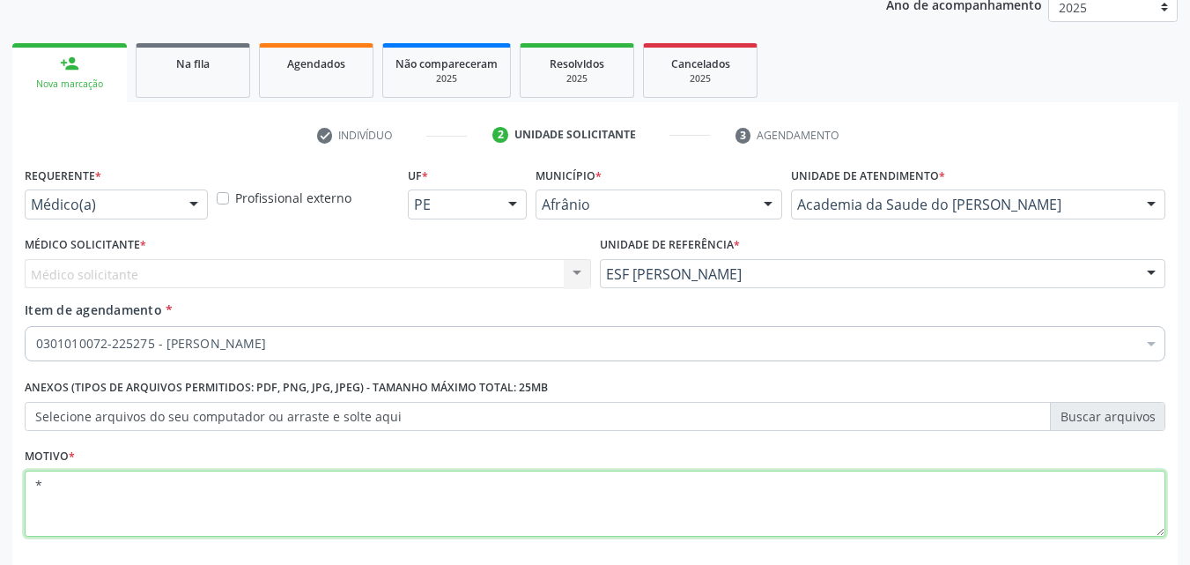
type textarea "*"
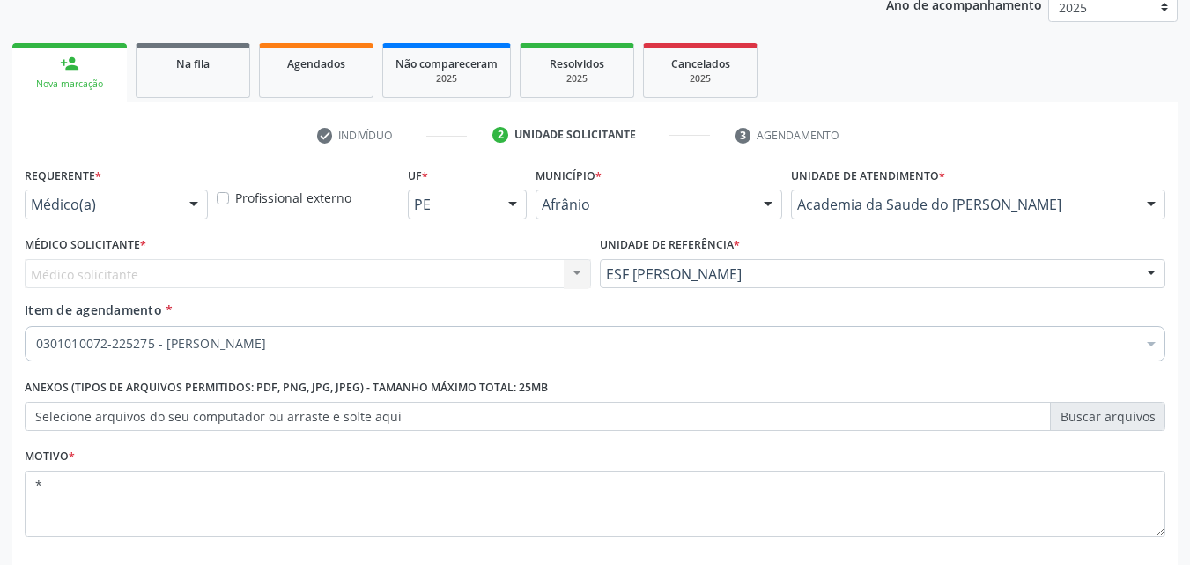
click at [182, 269] on div "Médico solicitante Nenhum resultado encontrado para: " " Não há nenhuma opção p…" at bounding box center [308, 274] width 566 height 30
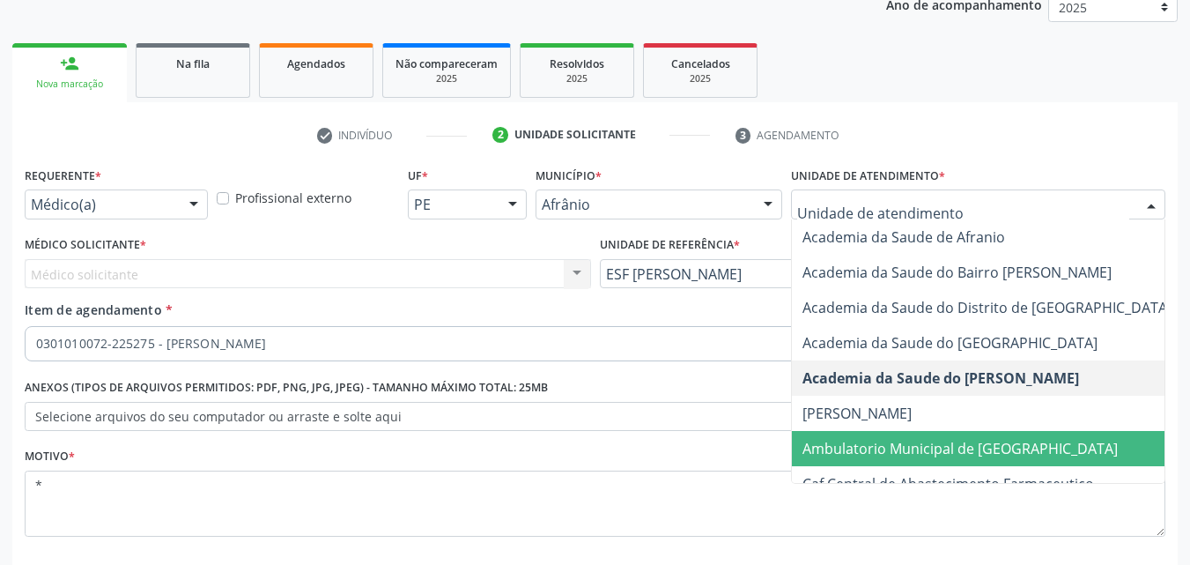
click at [883, 451] on span "Ambulatorio Municipal de [GEOGRAPHIC_DATA]" at bounding box center [959, 448] width 315 height 19
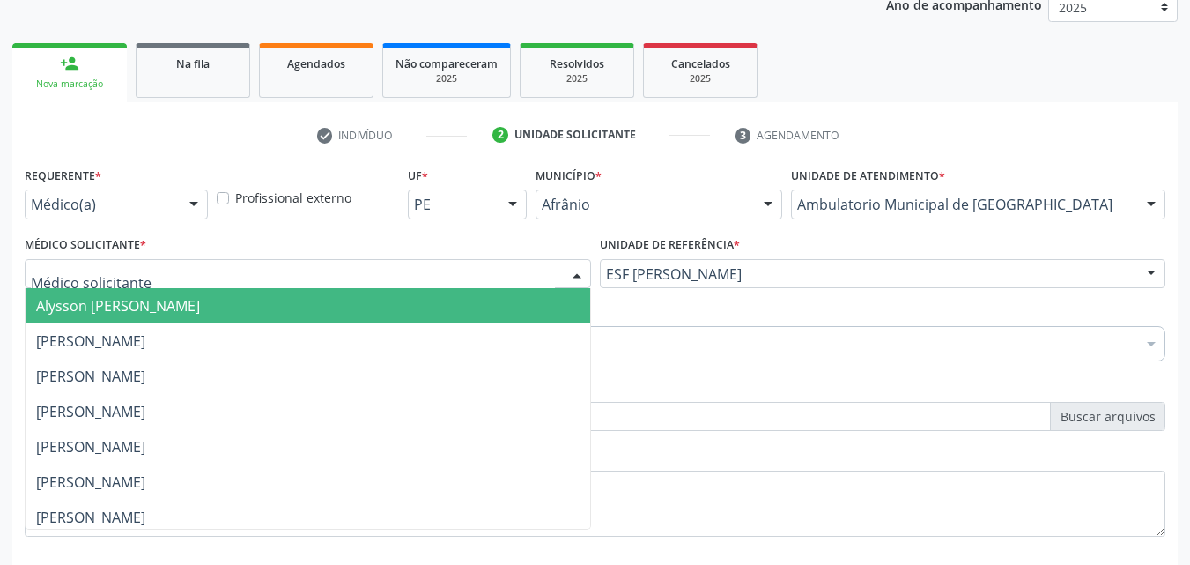
click at [398, 264] on div at bounding box center [308, 274] width 566 height 30
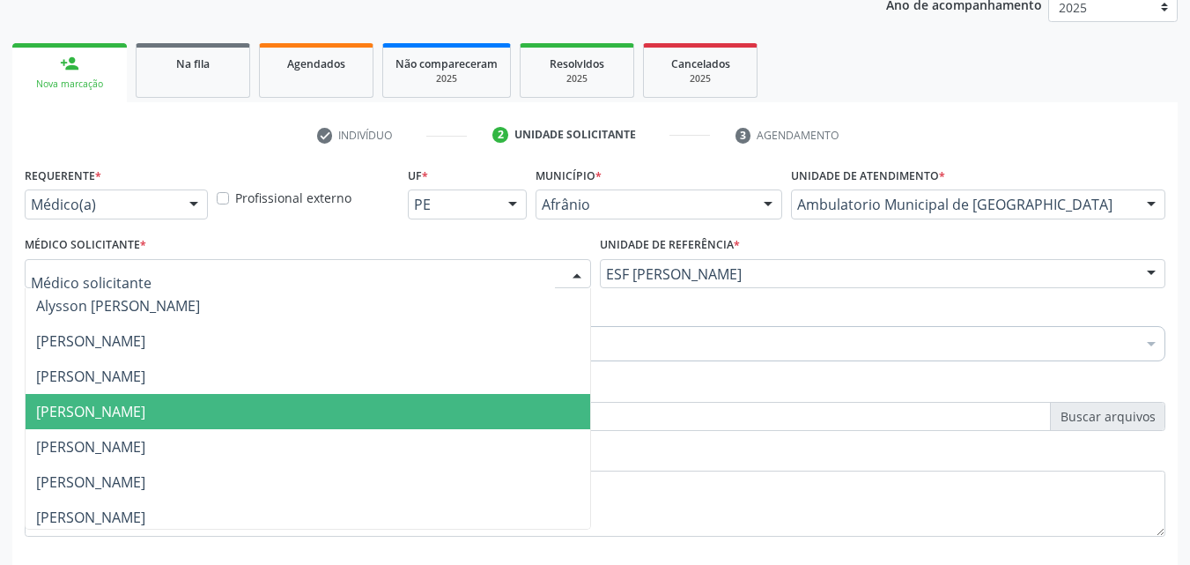
click at [387, 401] on span "[PERSON_NAME]" at bounding box center [308, 411] width 565 height 35
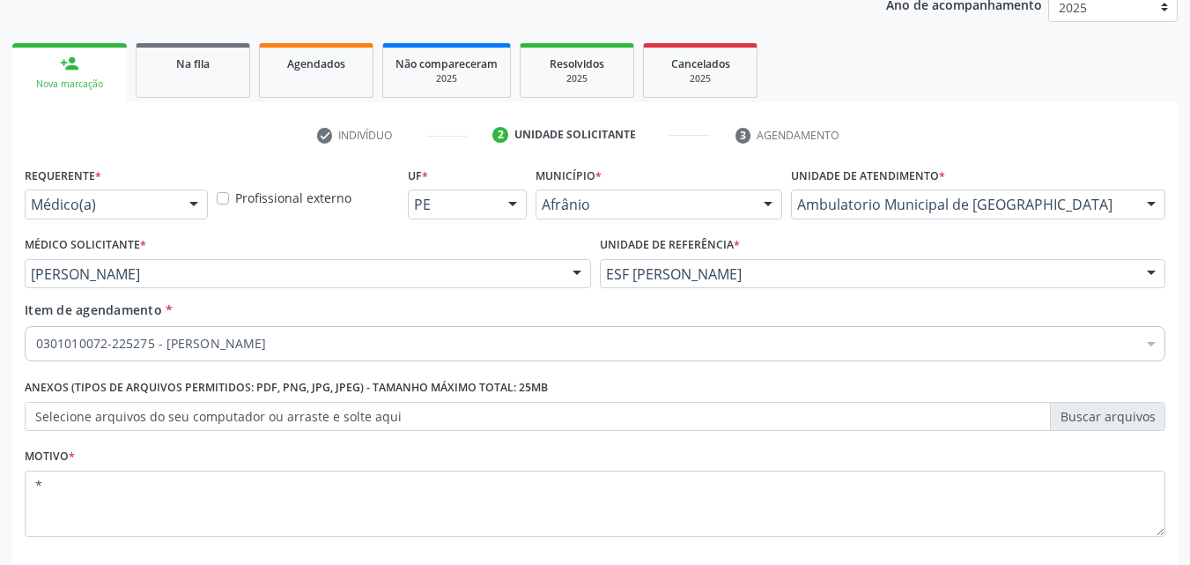
scroll to position [308, 0]
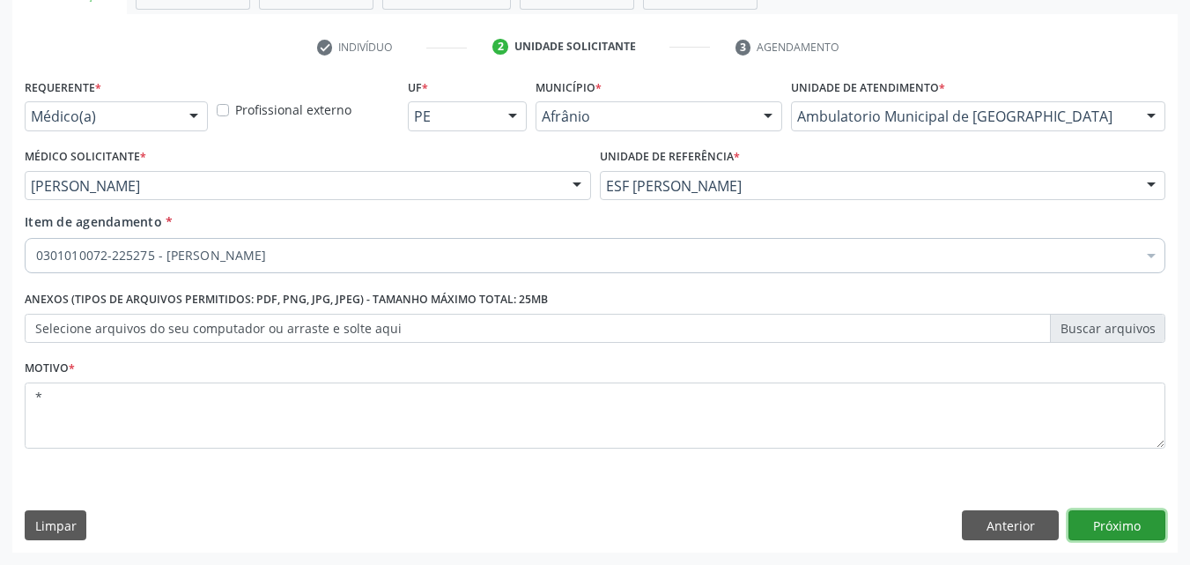
click at [1118, 525] on button "Próximo" at bounding box center [1116, 525] width 97 height 30
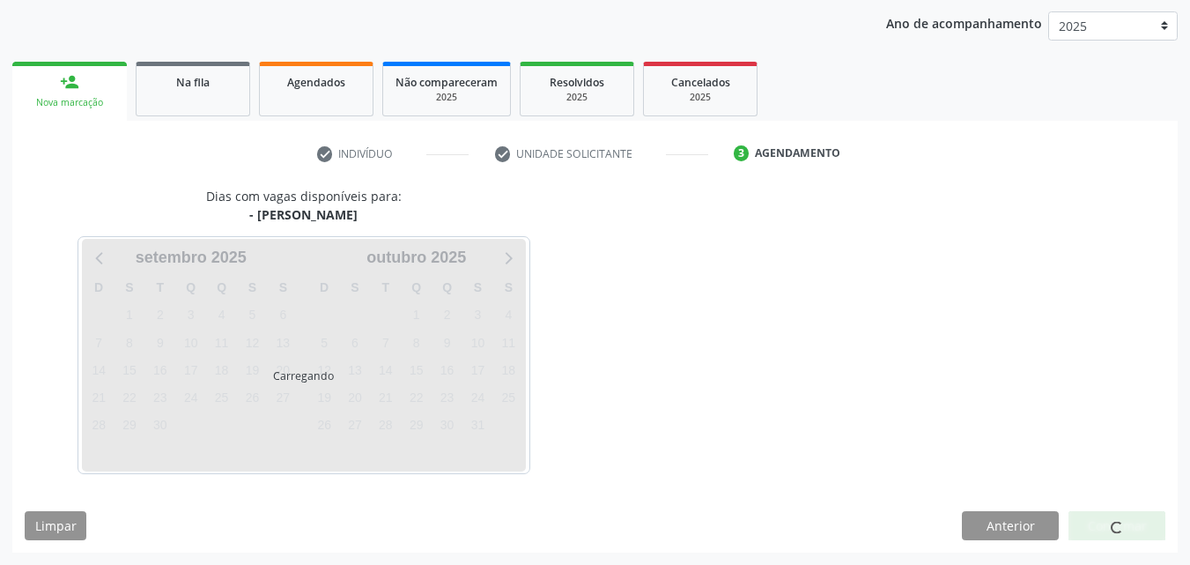
scroll to position [202, 0]
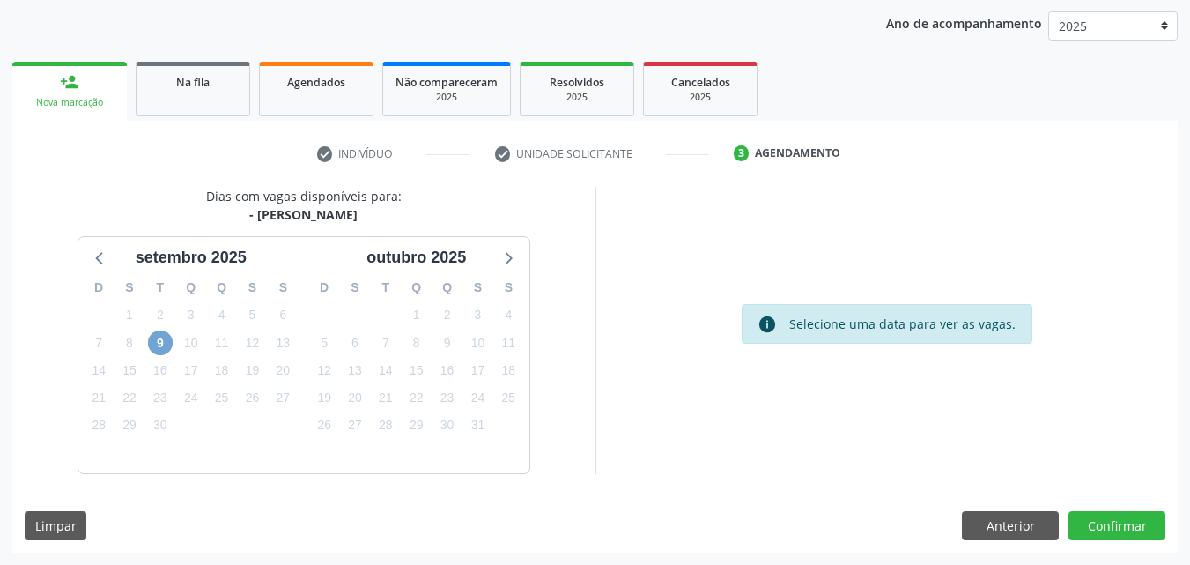
click at [159, 340] on span "9" at bounding box center [160, 342] width 25 height 25
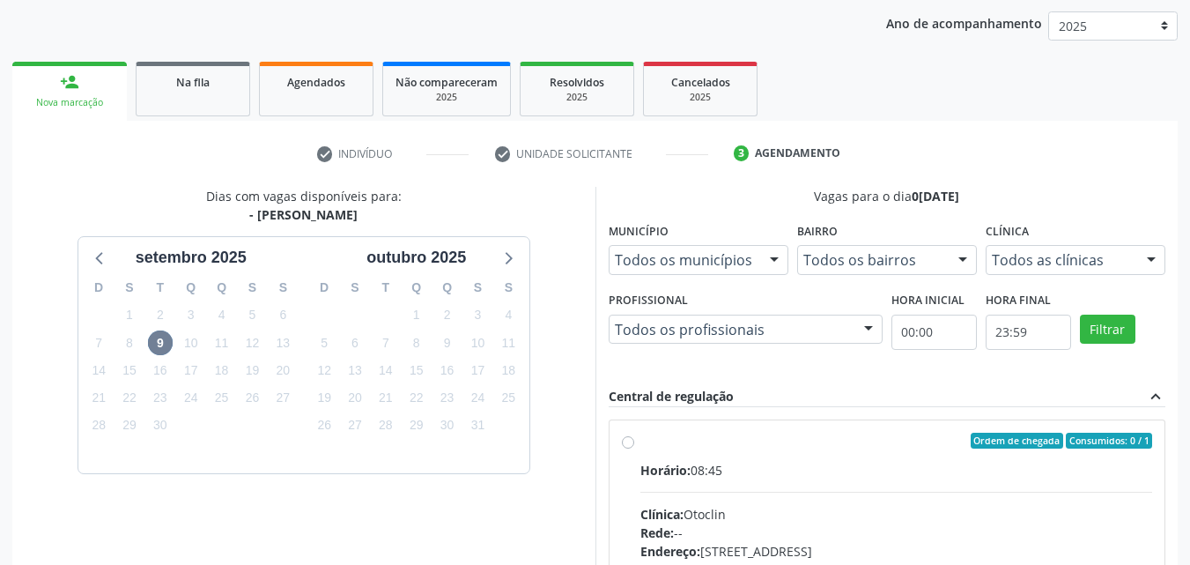
click at [666, 446] on div "Ordem de chegada Consumidos: 0 / 1" at bounding box center [896, 440] width 513 height 16
click at [634, 446] on input "Ordem de chegada Consumidos: 0 / 1 Horário: 08:45 Clínica: Otoclin Rede: -- End…" at bounding box center [628, 440] width 12 height 16
radio input "true"
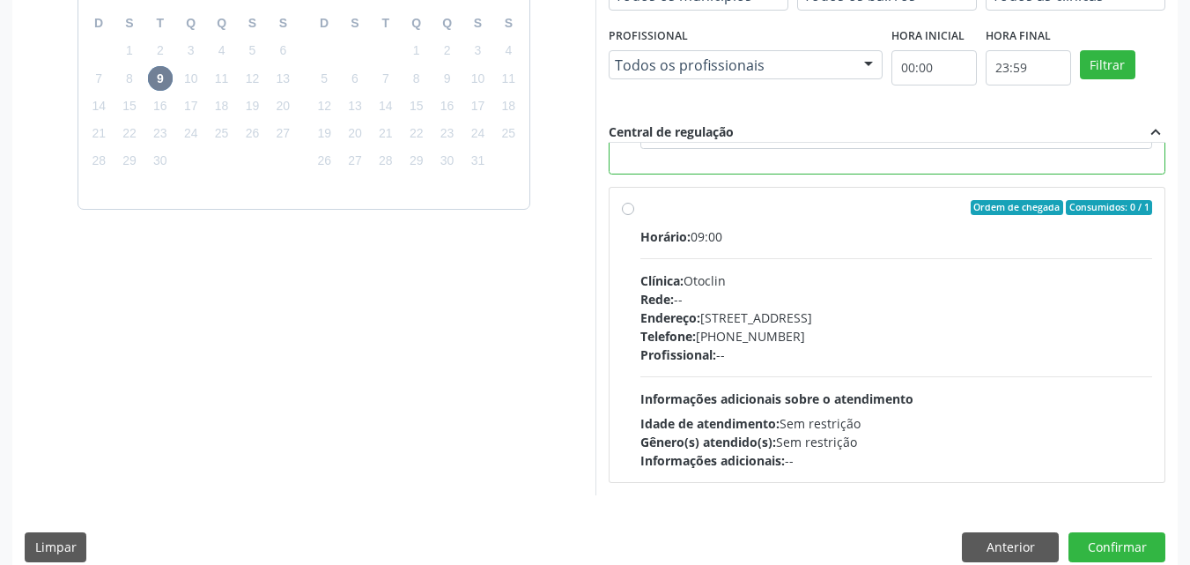
scroll to position [488, 0]
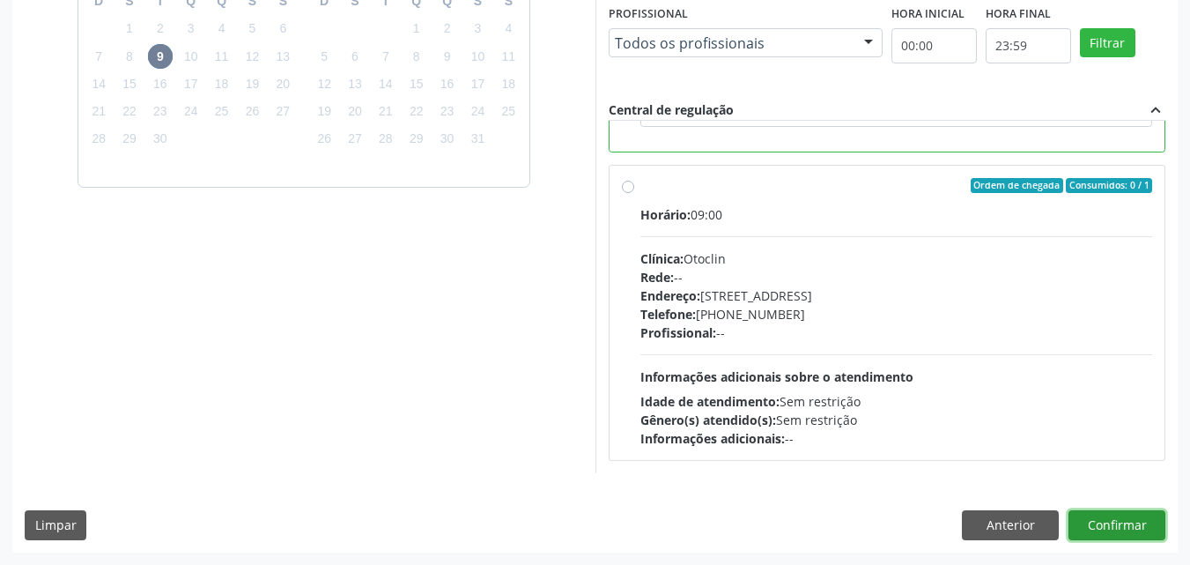
click at [1113, 524] on button "Confirmar" at bounding box center [1116, 525] width 97 height 30
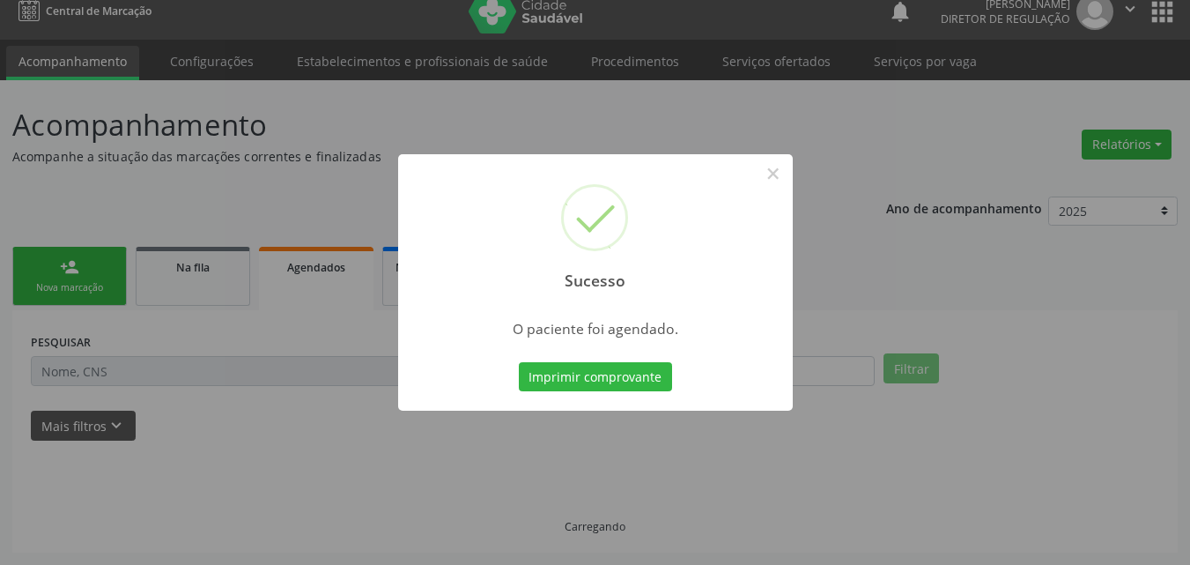
scroll to position [17, 0]
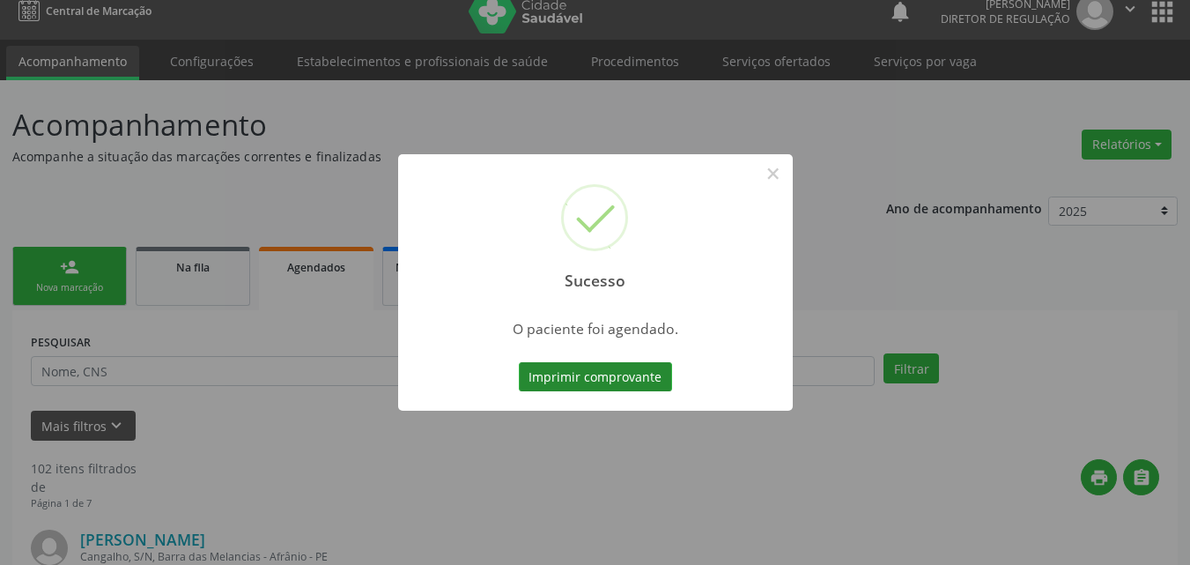
click at [615, 373] on button "Imprimir comprovante" at bounding box center [595, 377] width 153 height 30
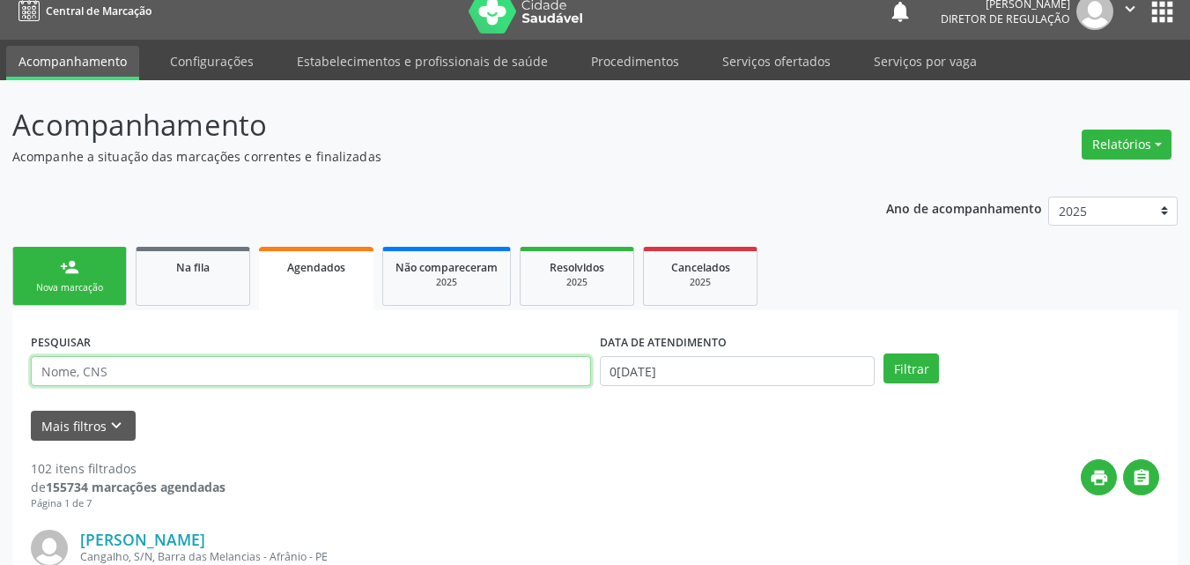
click at [144, 371] on input "text" at bounding box center [311, 371] width 560 height 30
type input "708408770888163"
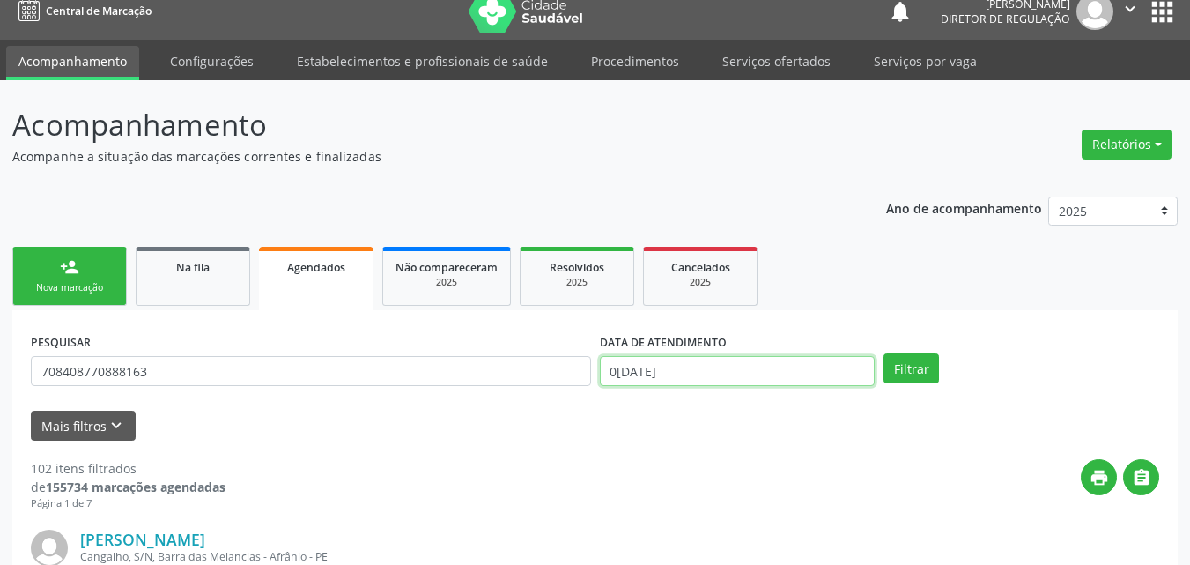
click at [701, 365] on input "0[DATE]" at bounding box center [738, 371] width 276 height 30
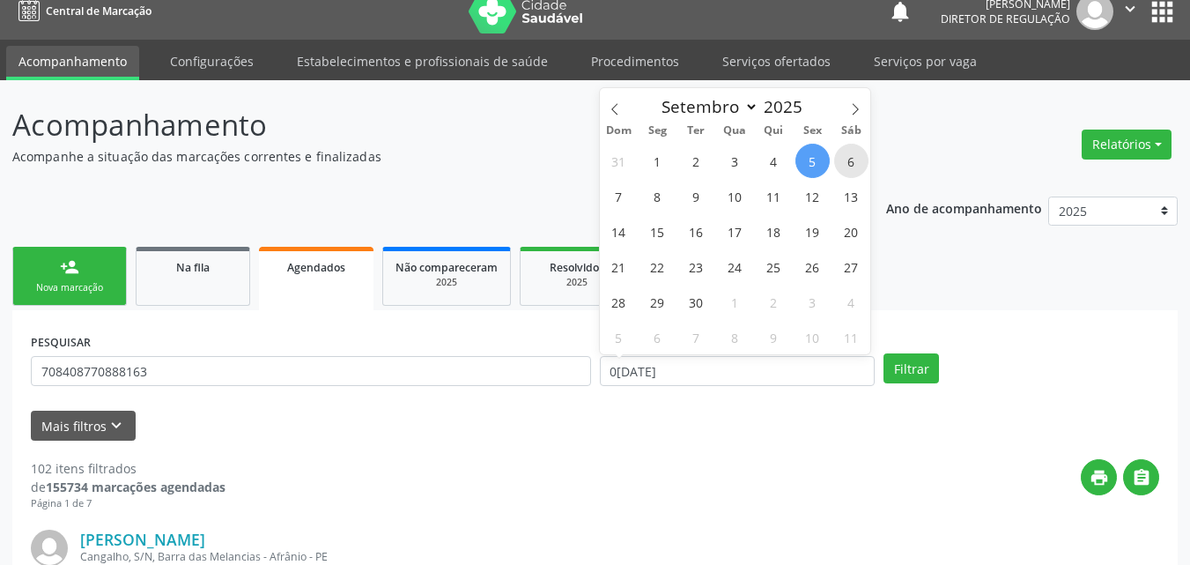
click at [845, 159] on span "6" at bounding box center [851, 161] width 34 height 34
type input "0[DATE]"
click at [845, 159] on span "6" at bounding box center [851, 161] width 34 height 34
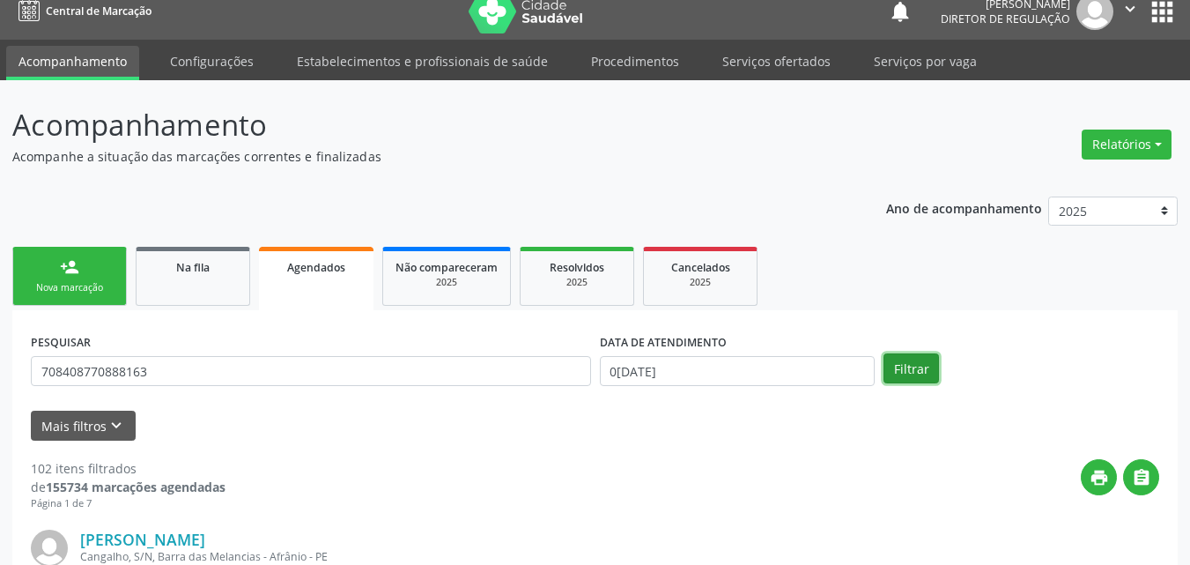
click at [917, 371] on button "Filtrar" at bounding box center [910, 368] width 55 height 30
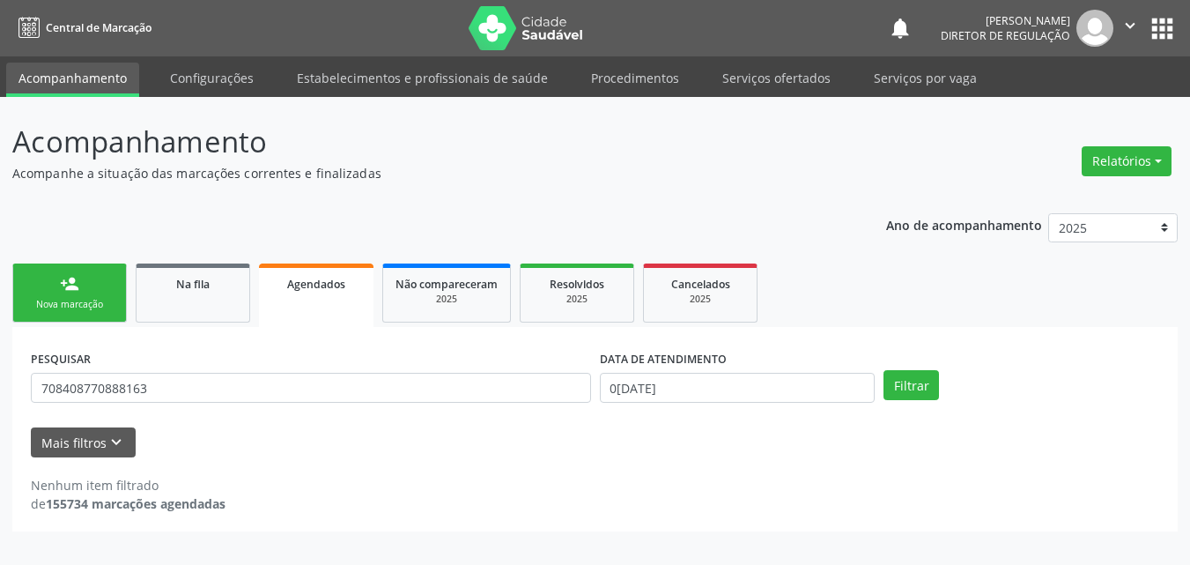
scroll to position [0, 0]
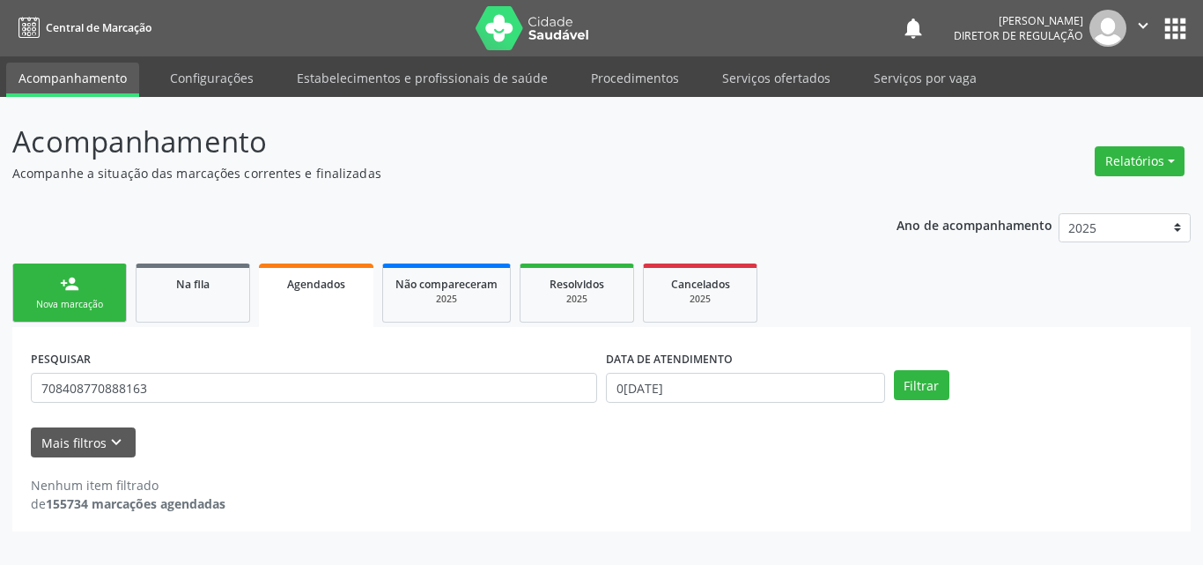
click at [91, 291] on link "person_add Nova marcação" at bounding box center [69, 292] width 114 height 59
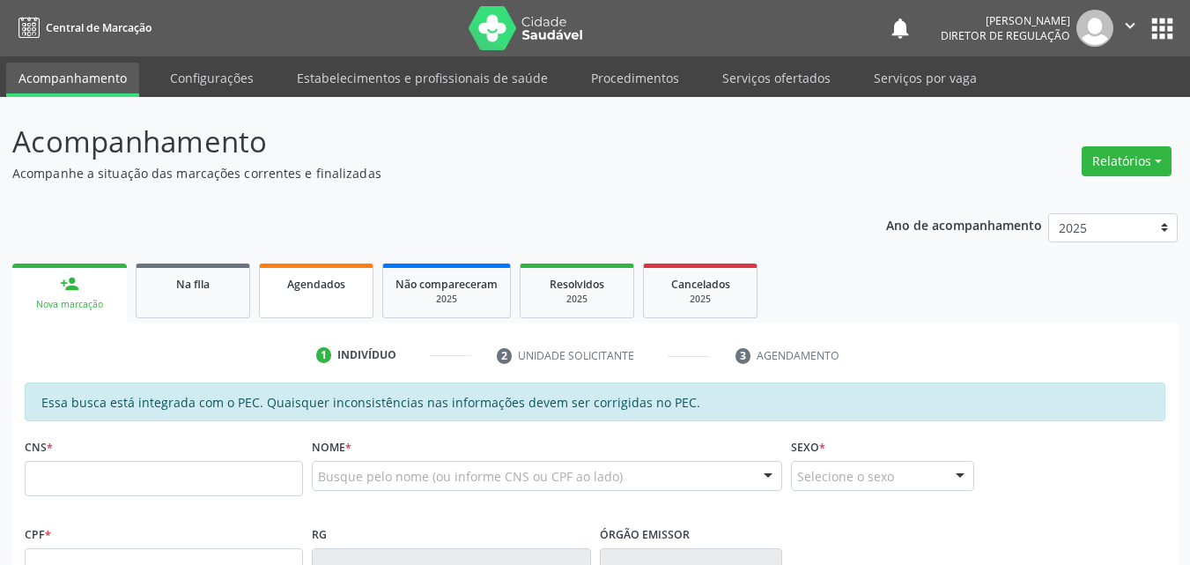
click at [338, 301] on link "Agendados" at bounding box center [316, 290] width 114 height 55
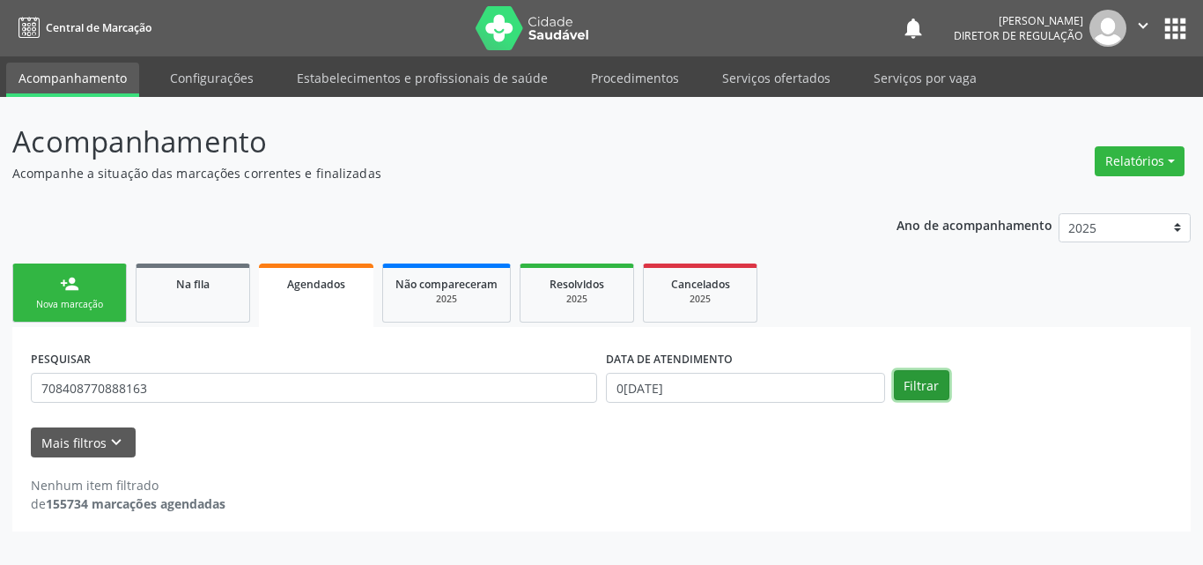
click at [915, 383] on button "Filtrar" at bounding box center [921, 385] width 55 height 30
click at [102, 292] on link "person_add Nova marcação" at bounding box center [69, 292] width 114 height 59
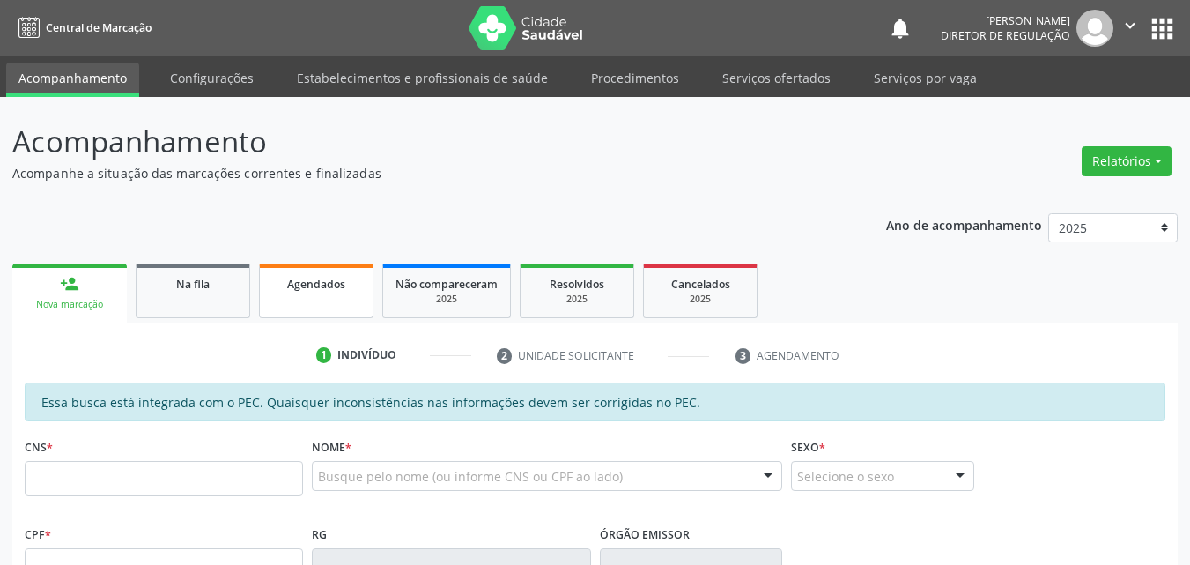
click at [320, 292] on link "Agendados" at bounding box center [316, 290] width 114 height 55
select select "8"
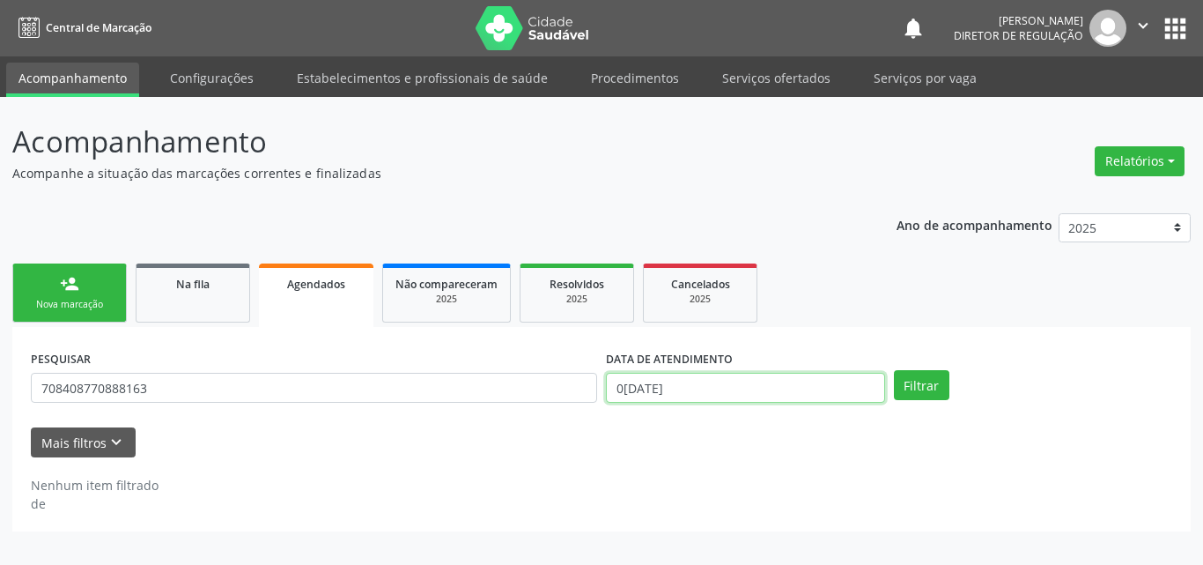
click at [756, 387] on input "0[DATE]" at bounding box center [745, 388] width 279 height 30
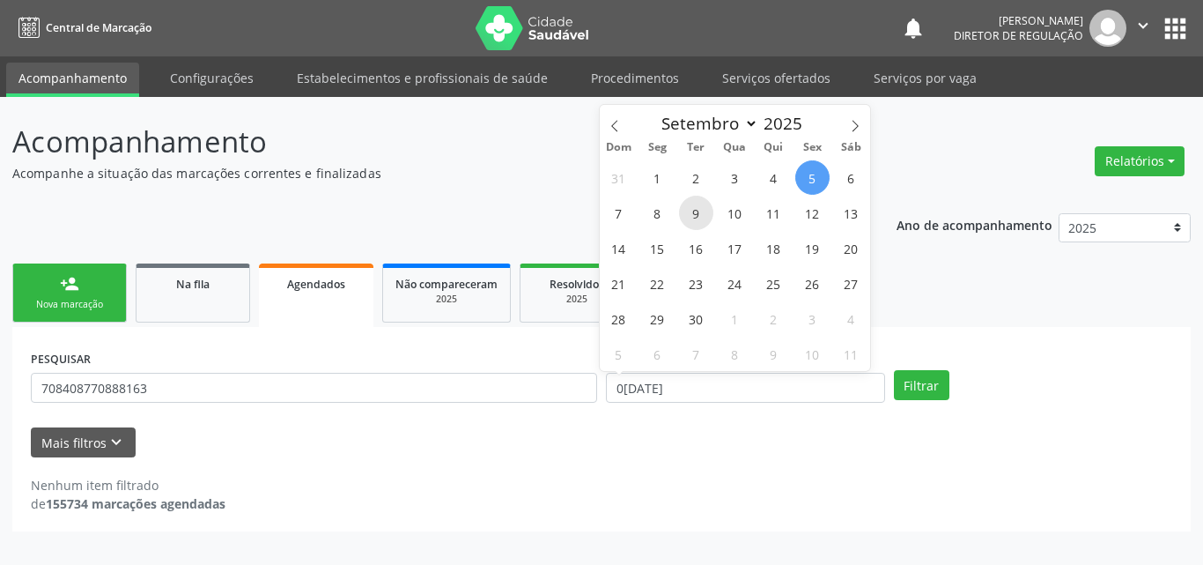
click at [698, 217] on span "9" at bounding box center [696, 213] width 34 height 34
type input "0[DATE]"
click at [698, 217] on span "9" at bounding box center [696, 213] width 34 height 34
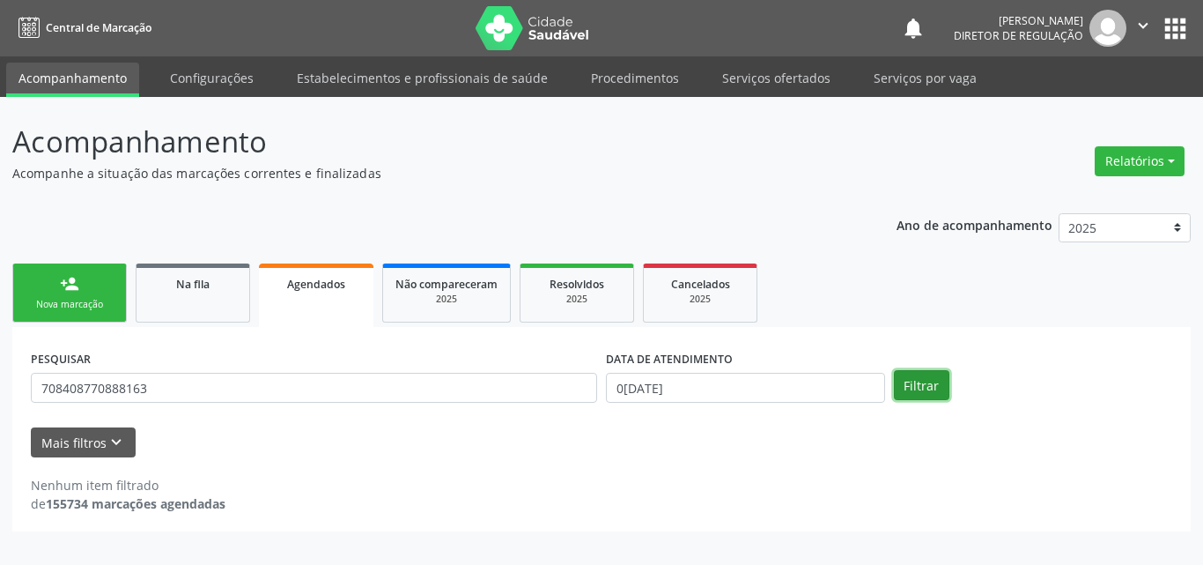
click at [914, 386] on button "Filtrar" at bounding box center [921, 385] width 55 height 30
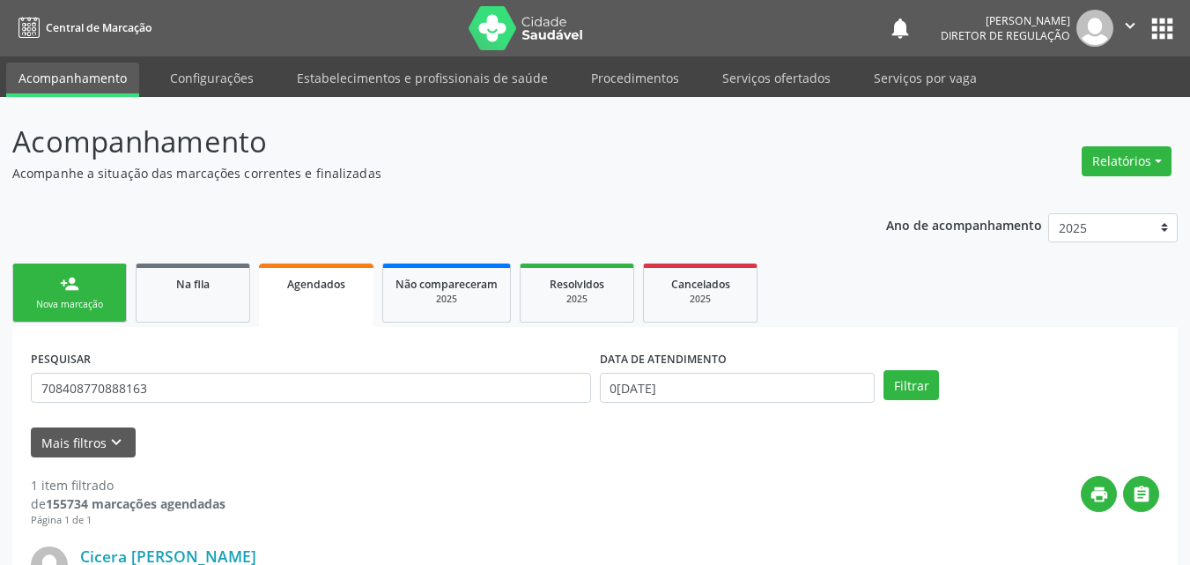
scroll to position [232, 0]
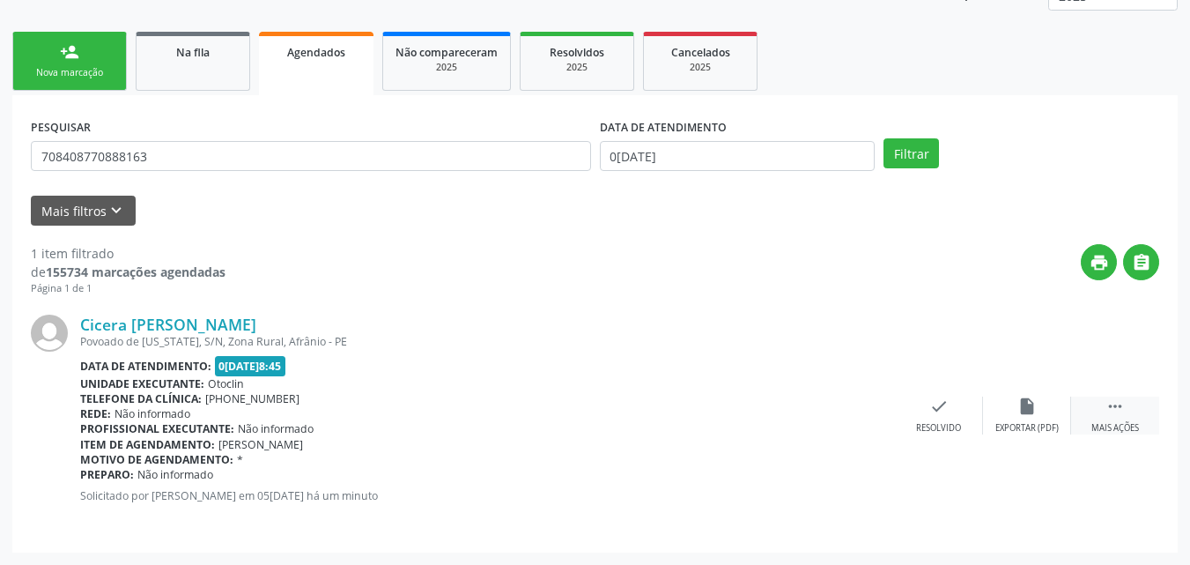
click at [1116, 408] on icon "" at bounding box center [1114, 405] width 19 height 19
click at [789, 412] on div "print Imprimir" at bounding box center [763, 415] width 88 height 38
